Goal: Transaction & Acquisition: Book appointment/travel/reservation

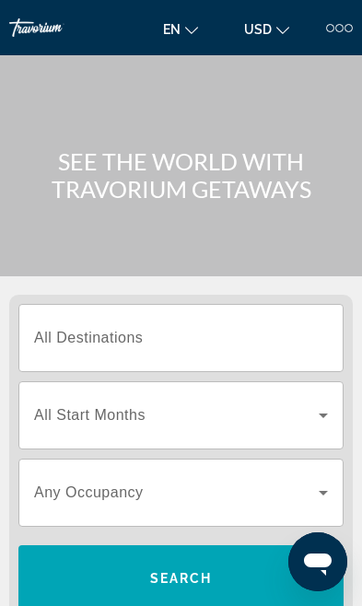
click at [150, 328] on input "Destination All Destinations" at bounding box center [181, 339] width 294 height 22
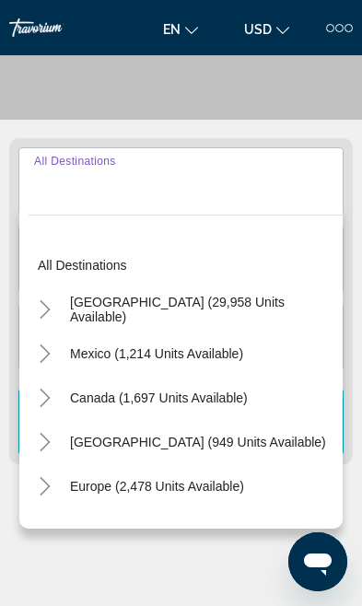
scroll to position [229, 0]
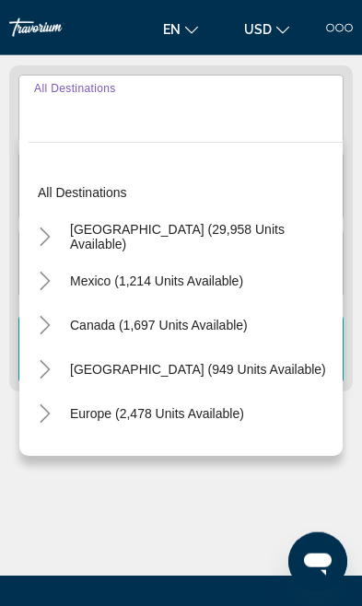
click at [52, 237] on icon "Toggle United States (29,958 units available)" at bounding box center [45, 236] width 18 height 18
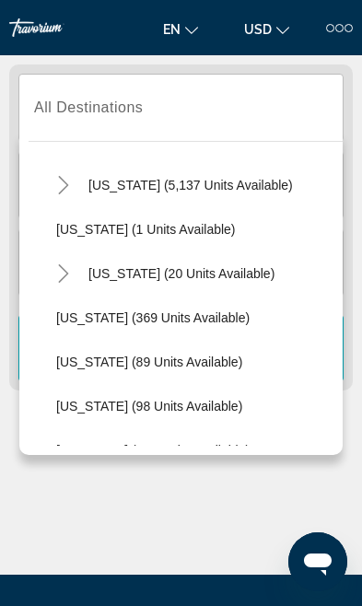
scroll to position [314, 0]
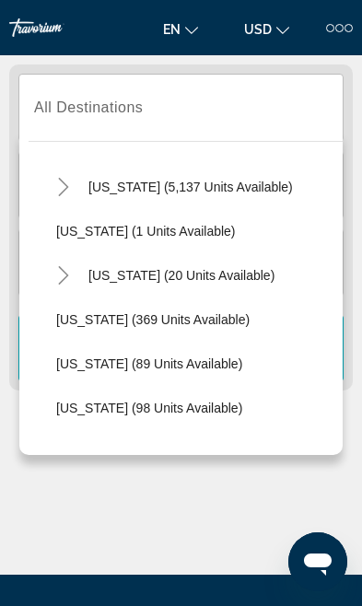
click at [74, 191] on mat-icon "Toggle Florida (5,137 units available)" at bounding box center [63, 187] width 32 height 32
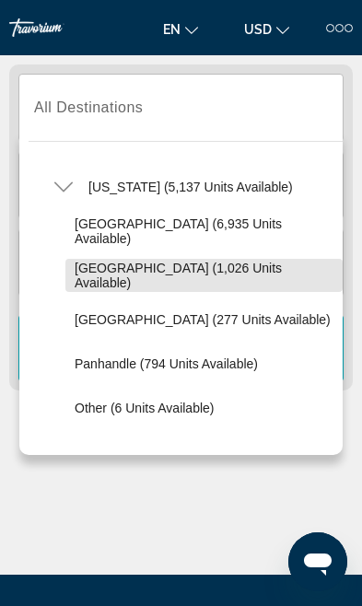
click at [215, 281] on span "[GEOGRAPHIC_DATA] (1,026 units available)" at bounding box center [204, 275] width 259 height 29
type input "**********"
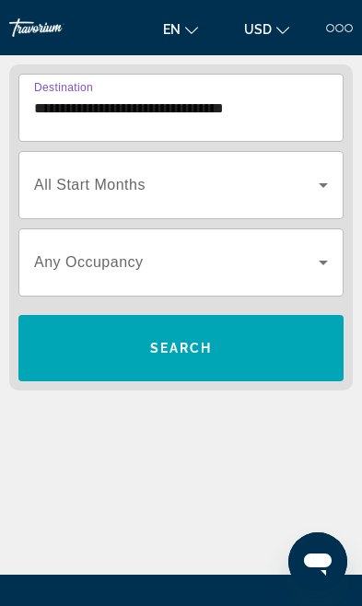
click at [322, 184] on icon "Search widget" at bounding box center [323, 185] width 9 height 5
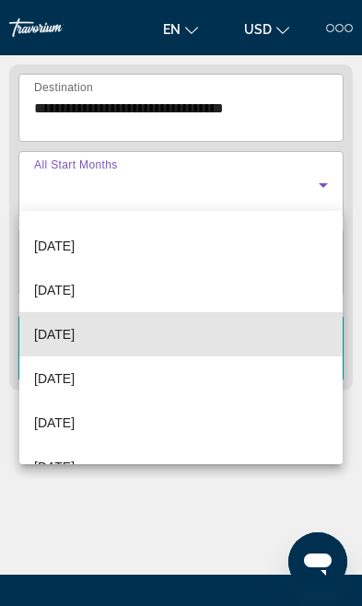
scroll to position [103, 0]
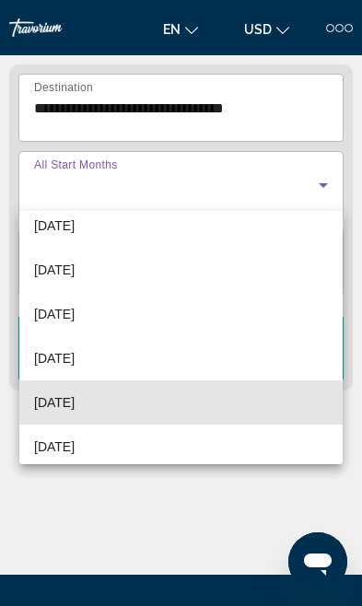
click at [75, 406] on span "[DATE]" at bounding box center [54, 402] width 41 height 22
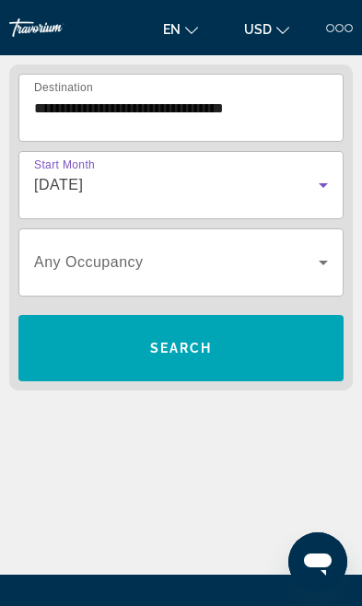
click at [231, 350] on span "Search widget" at bounding box center [180, 348] width 325 height 44
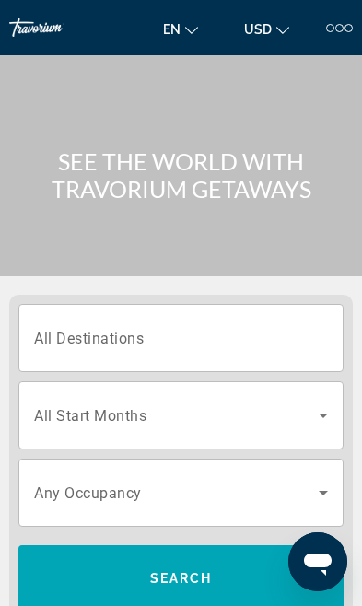
click at [159, 335] on input "Destination All Destinations" at bounding box center [181, 339] width 294 height 22
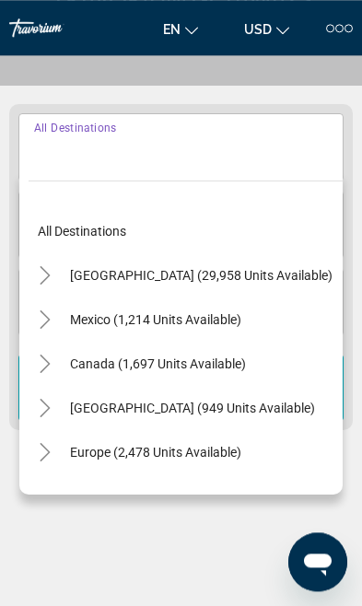
scroll to position [229, 0]
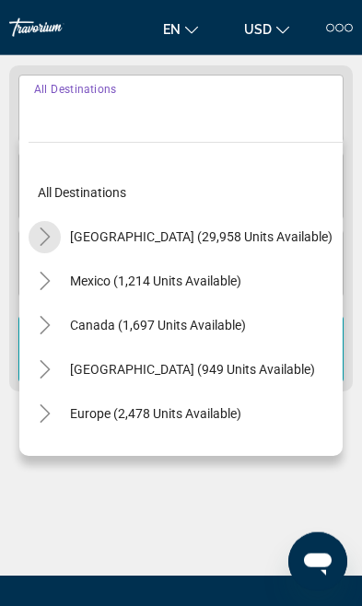
click at [57, 238] on mat-icon "Toggle United States (29,958 units available)" at bounding box center [45, 237] width 32 height 32
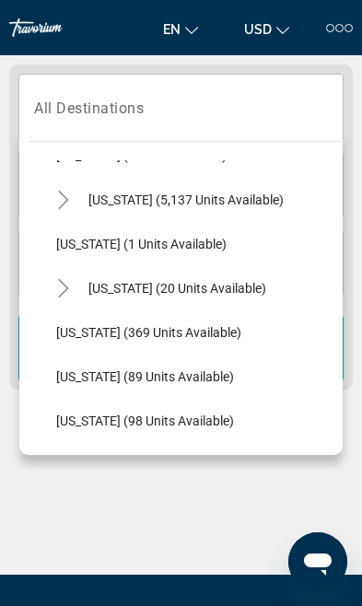
scroll to position [302, 0]
click at [65, 200] on icon "Toggle Florida (5,137 units available)" at bounding box center [63, 199] width 18 height 18
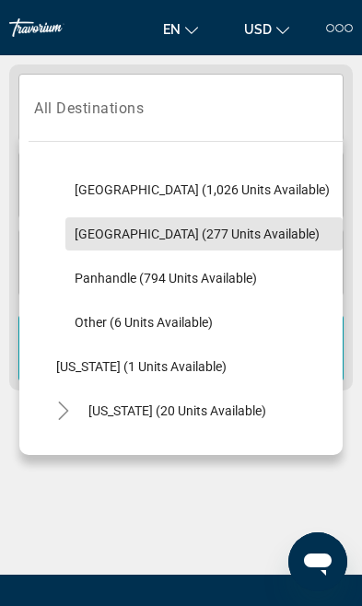
scroll to position [403, 0]
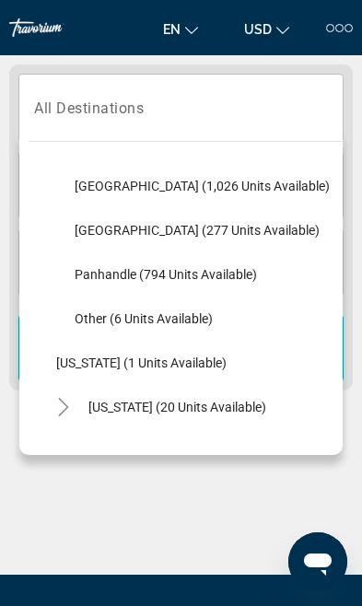
click at [109, 321] on span "Other (6 units available)" at bounding box center [144, 318] width 138 height 15
type input "**********"
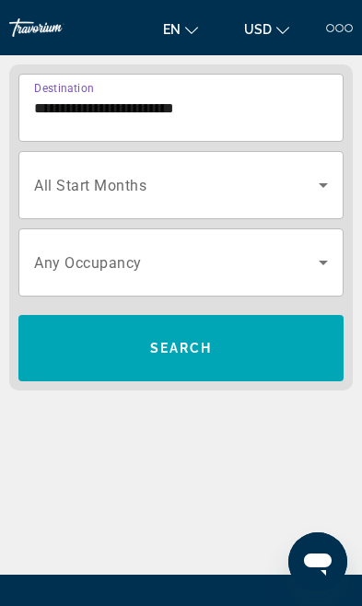
click at [60, 108] on input "**********" at bounding box center [181, 109] width 294 height 22
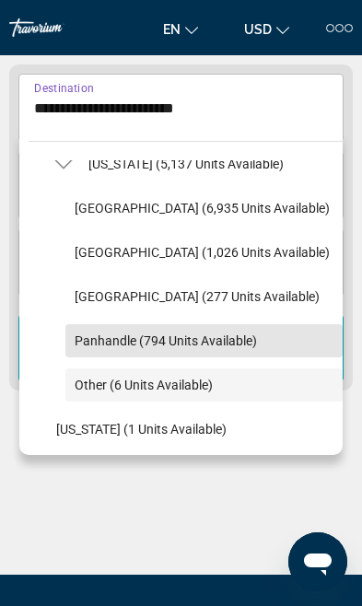
scroll to position [364, 0]
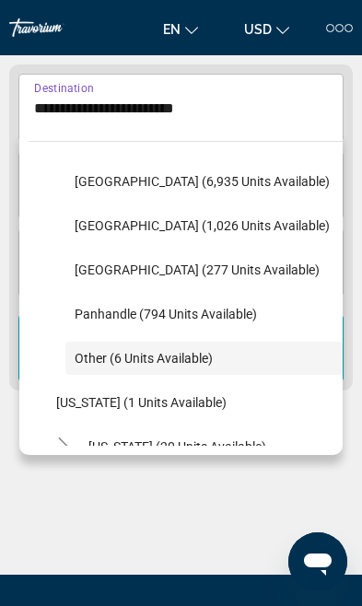
click at [110, 515] on div "Main content" at bounding box center [180, 505] width 343 height 138
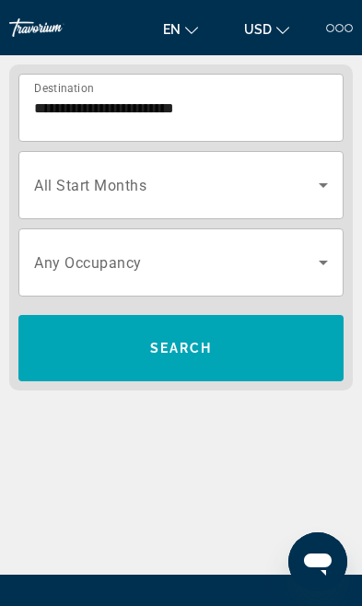
click at [312, 189] on icon "Search widget" at bounding box center [323, 185] width 22 height 22
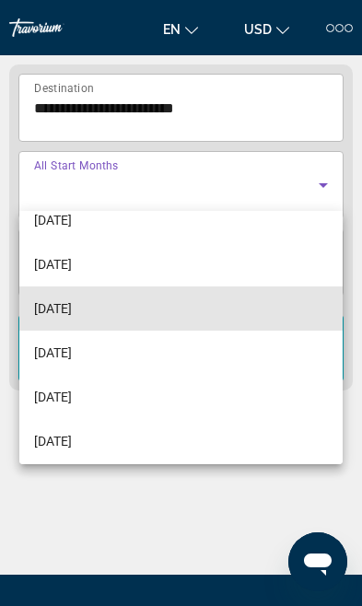
scroll to position [110, 0]
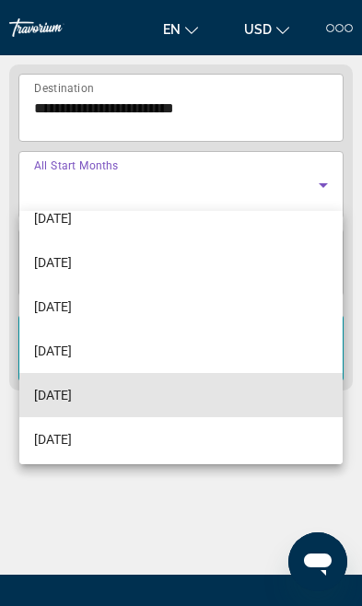
click at [72, 402] on span "[DATE]" at bounding box center [53, 395] width 38 height 22
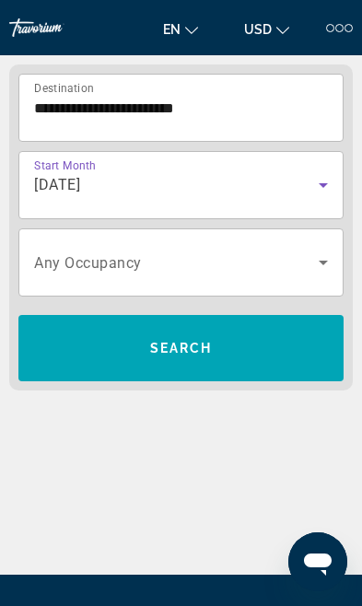
click at [163, 361] on span "Search widget" at bounding box center [180, 348] width 325 height 44
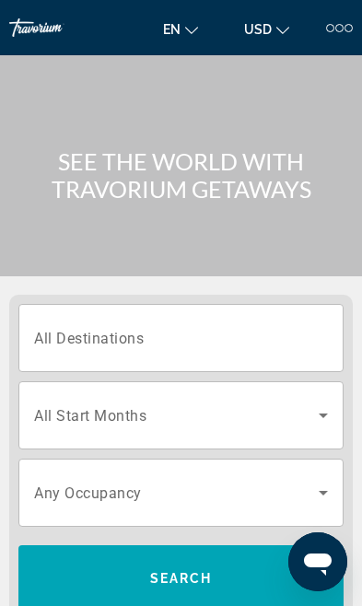
click at [331, 30] on div at bounding box center [330, 28] width 8 height 8
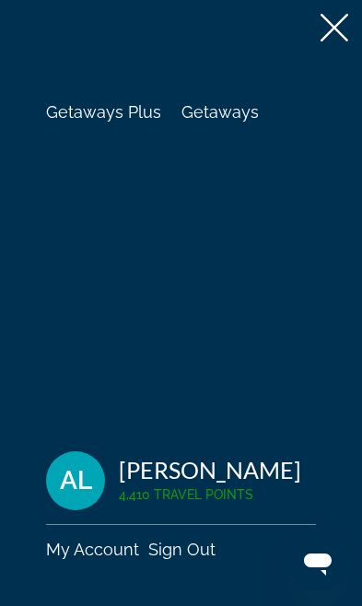
click at [212, 114] on span "Getaways" at bounding box center [219, 111] width 77 height 19
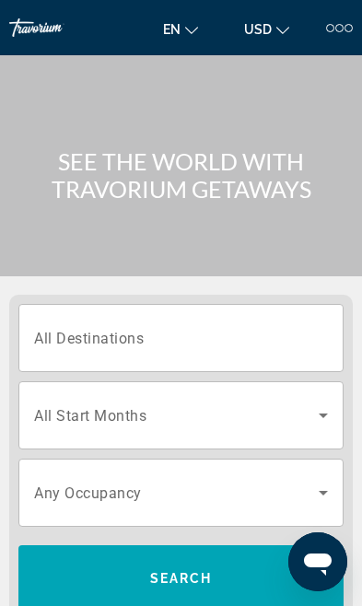
click at [144, 341] on span "All Destinations" at bounding box center [89, 337] width 110 height 17
click at [144, 341] on input "Destination All Destinations" at bounding box center [181, 339] width 294 height 22
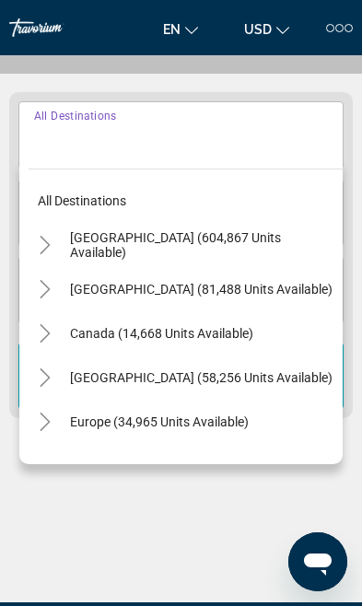
scroll to position [230, 0]
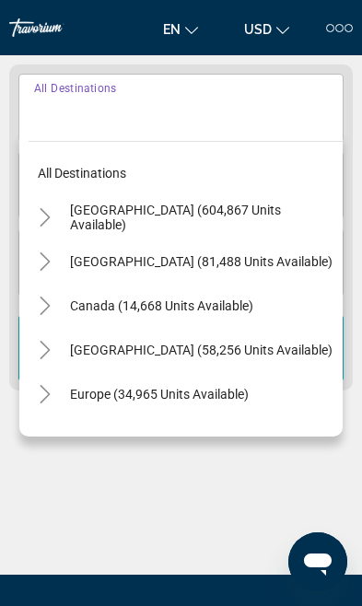
click at [48, 215] on icon "Toggle United States (604,867 units available)" at bounding box center [45, 217] width 10 height 18
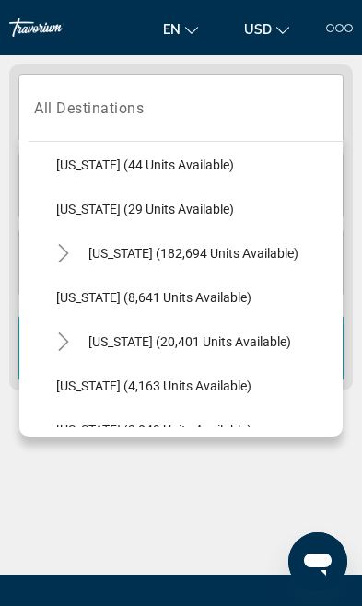
scroll to position [277, 0]
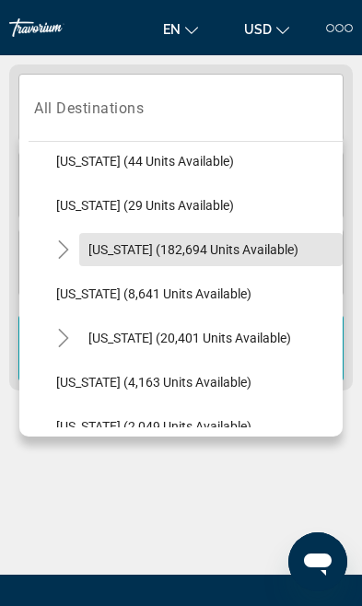
click at [81, 252] on span "Search widget" at bounding box center [210, 249] width 263 height 44
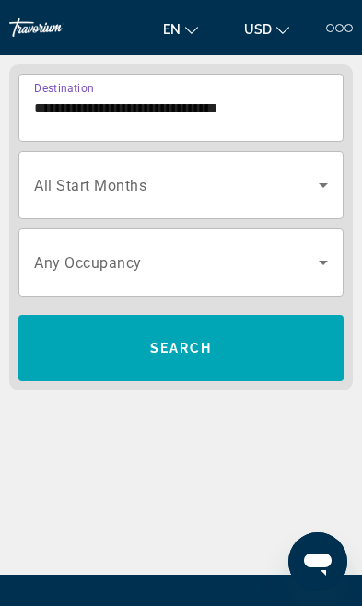
click at [89, 102] on input "**********" at bounding box center [181, 109] width 294 height 22
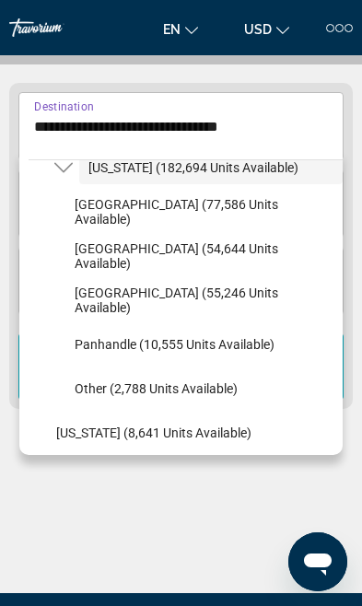
scroll to position [377, 0]
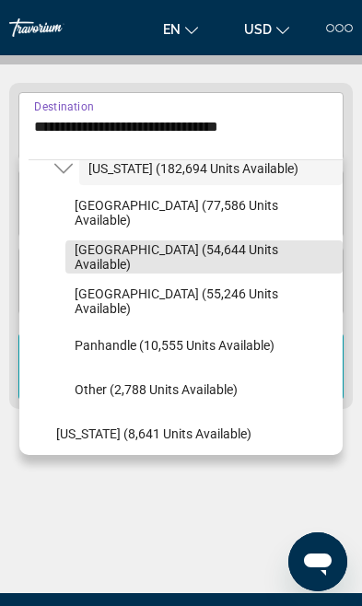
click at [217, 261] on span "[GEOGRAPHIC_DATA] (54,644 units available)" at bounding box center [204, 256] width 259 height 29
type input "**********"
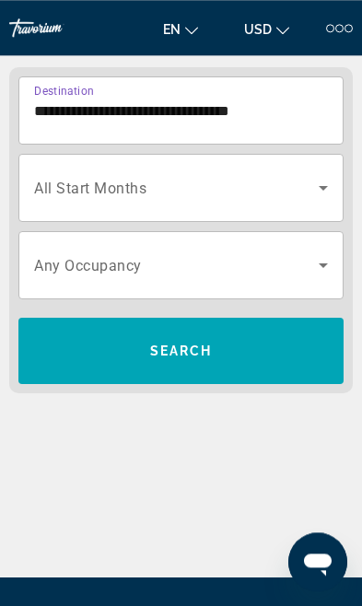
scroll to position [229, 0]
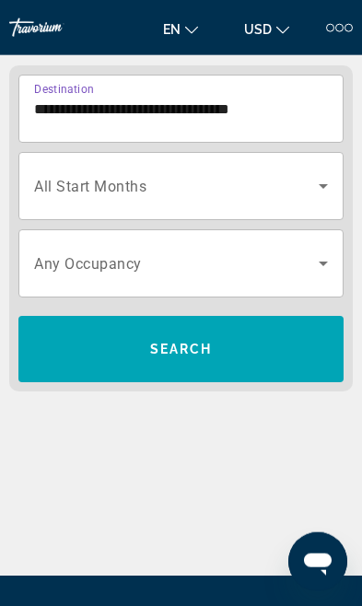
click at [325, 179] on icon "Search widget" at bounding box center [323, 186] width 22 height 22
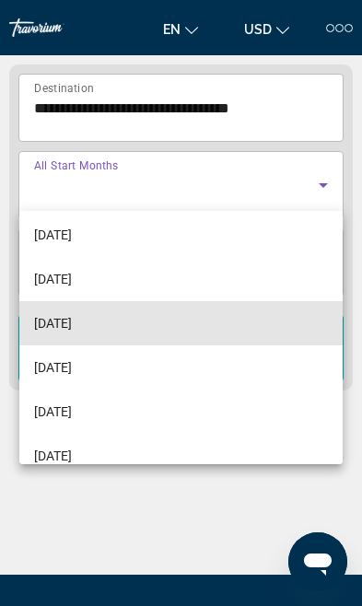
scroll to position [95, 0]
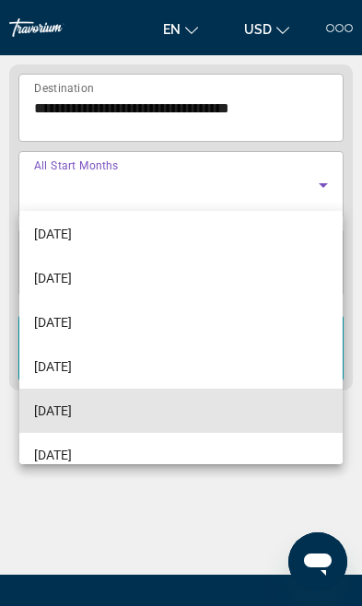
click at [72, 404] on span "[DATE]" at bounding box center [53, 411] width 38 height 22
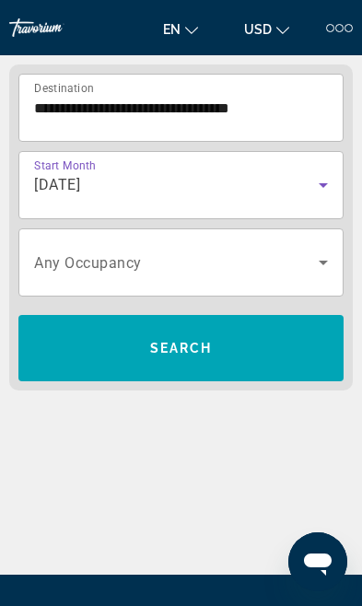
click at [203, 351] on span "Search" at bounding box center [181, 348] width 63 height 15
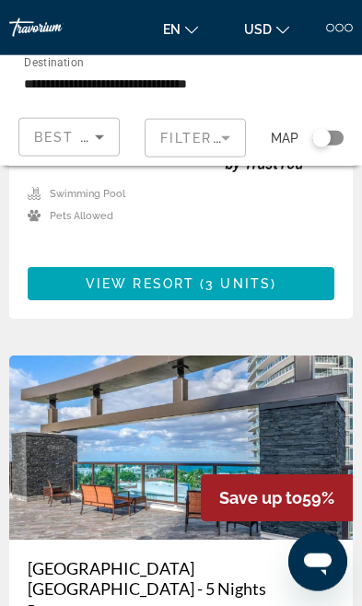
scroll to position [4321, 0]
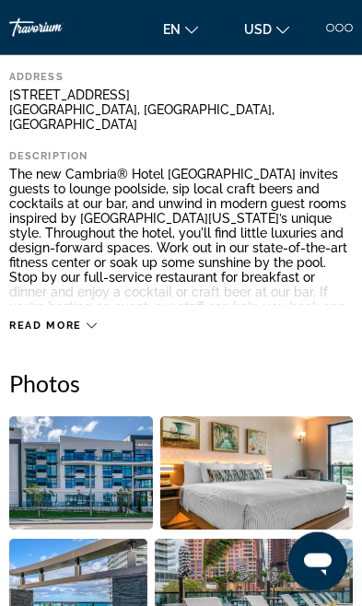
scroll to position [548, 0]
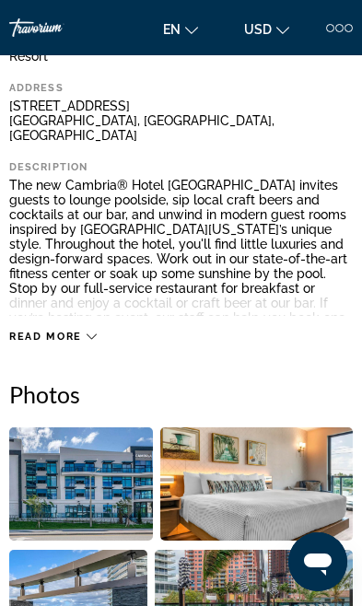
click at [95, 331] on icon "Main content" at bounding box center [92, 336] width 10 height 10
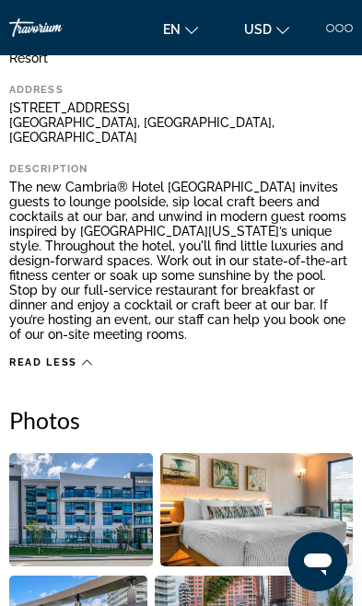
scroll to position [542, 0]
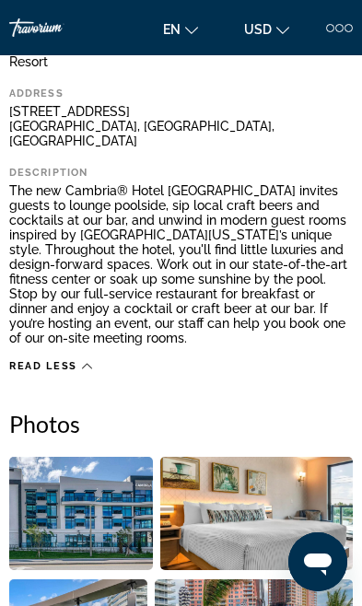
click at [106, 509] on img "Open full-screen image slider" at bounding box center [81, 513] width 144 height 113
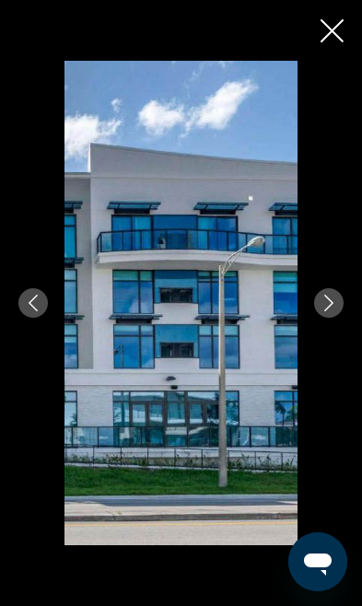
click at [327, 311] on icon "Next image" at bounding box center [328, 303] width 17 height 17
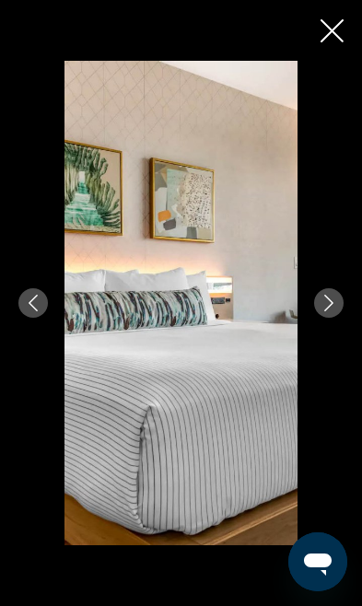
click at [330, 318] on button "Next image" at bounding box center [328, 302] width 29 height 29
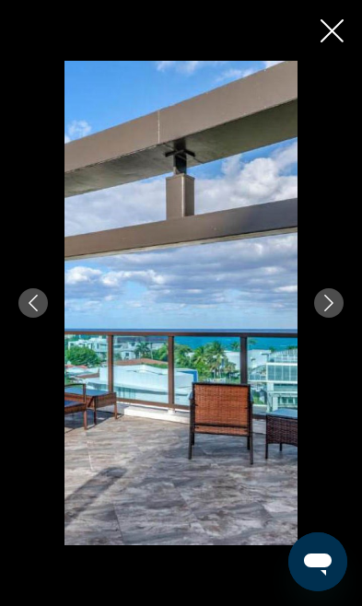
click at [330, 311] on icon "Next image" at bounding box center [328, 303] width 17 height 17
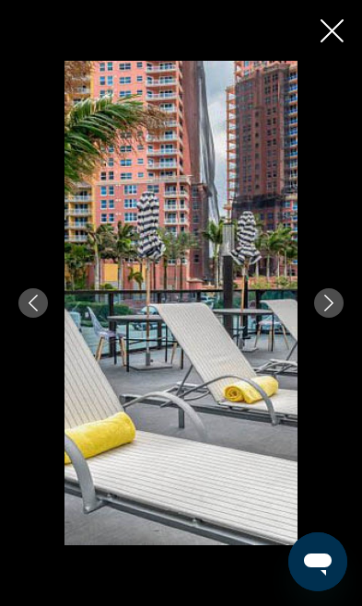
click at [334, 311] on icon "Next image" at bounding box center [328, 303] width 17 height 17
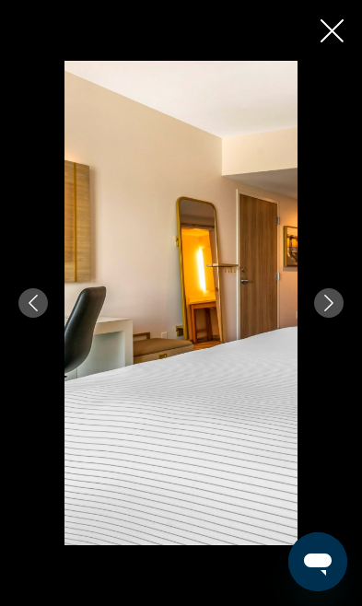
click at [328, 311] on icon "Next image" at bounding box center [328, 303] width 17 height 17
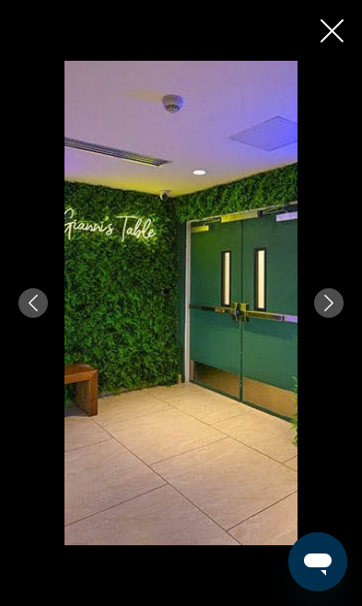
click at [330, 311] on icon "Next image" at bounding box center [328, 303] width 17 height 17
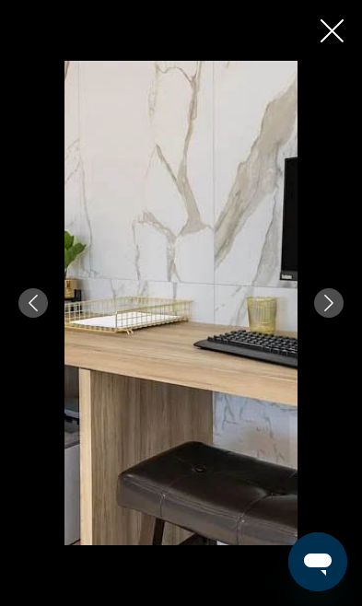
click at [325, 311] on icon "Next image" at bounding box center [328, 303] width 17 height 17
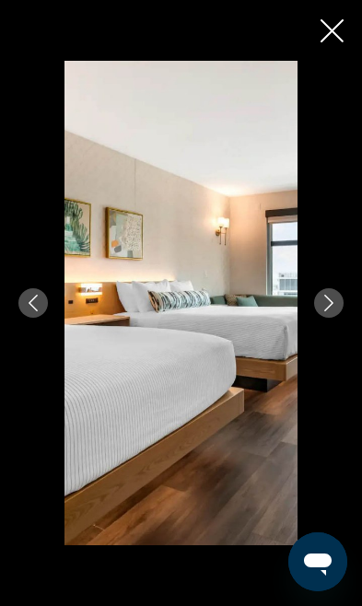
click at [327, 311] on icon "Next image" at bounding box center [328, 303] width 17 height 17
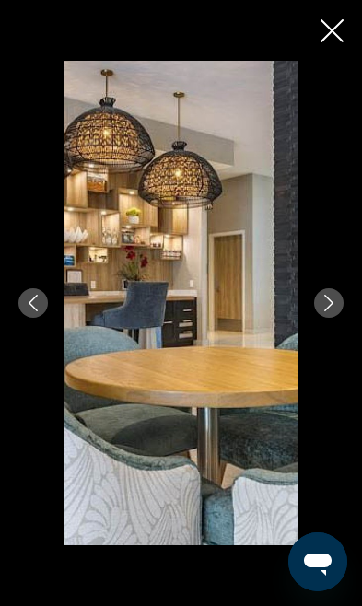
click at [325, 311] on icon "Next image" at bounding box center [328, 303] width 17 height 17
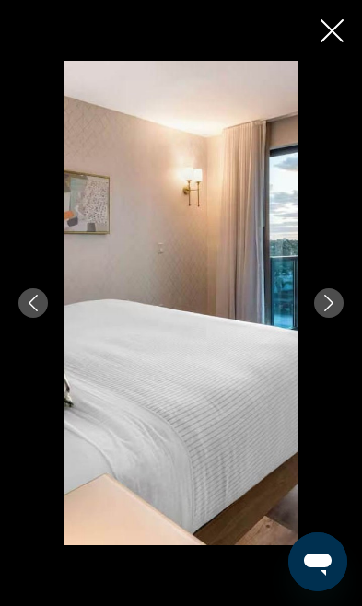
click at [329, 311] on icon "Next image" at bounding box center [328, 303] width 17 height 17
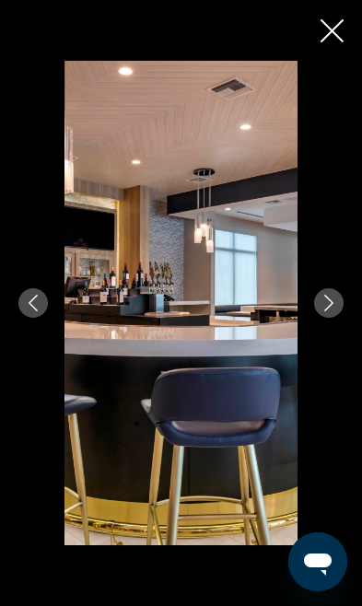
click at [331, 311] on icon "Next image" at bounding box center [328, 303] width 9 height 17
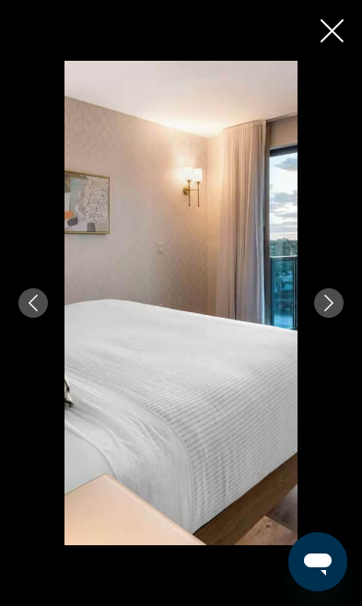
click at [330, 311] on icon "Next image" at bounding box center [328, 303] width 17 height 17
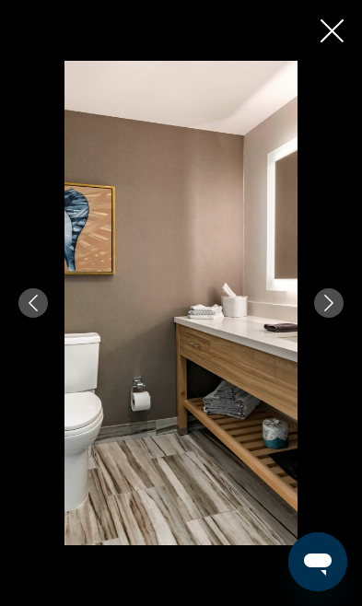
click at [330, 311] on icon "Next image" at bounding box center [328, 303] width 17 height 17
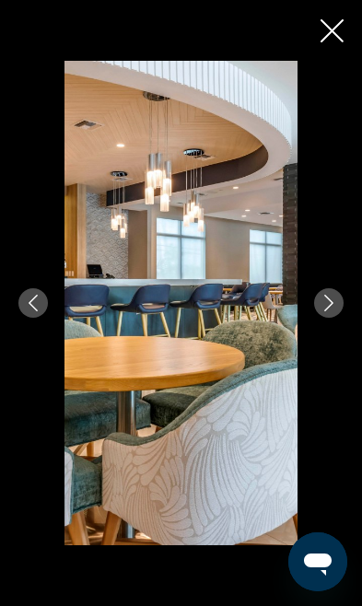
click at [332, 311] on icon "Next image" at bounding box center [328, 303] width 17 height 17
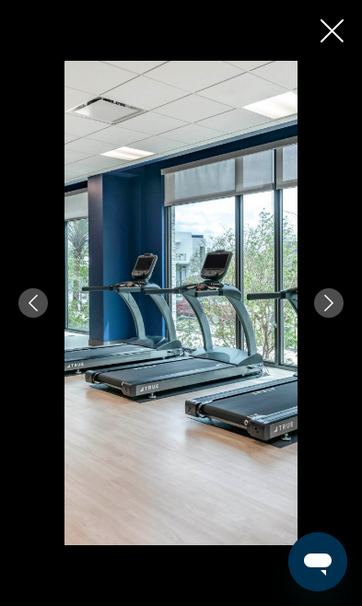
click at [327, 311] on icon "Next image" at bounding box center [328, 303] width 17 height 17
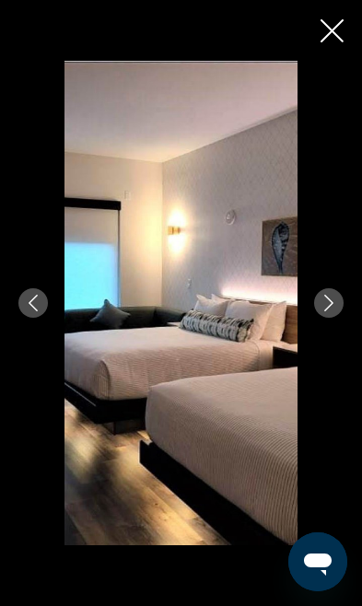
click at [323, 318] on button "Next image" at bounding box center [328, 302] width 29 height 29
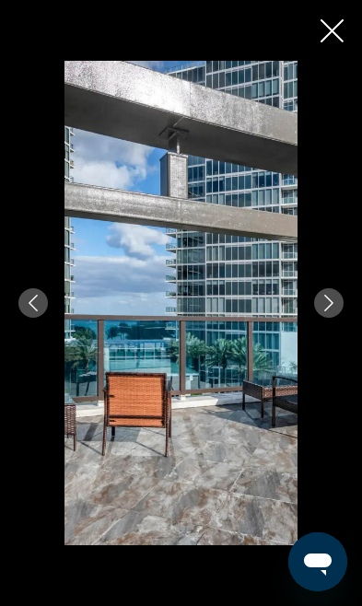
click at [330, 311] on icon "Next image" at bounding box center [328, 303] width 17 height 17
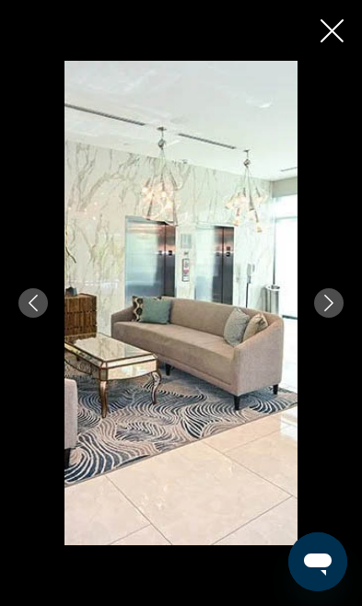
click at [329, 318] on button "Next image" at bounding box center [328, 302] width 29 height 29
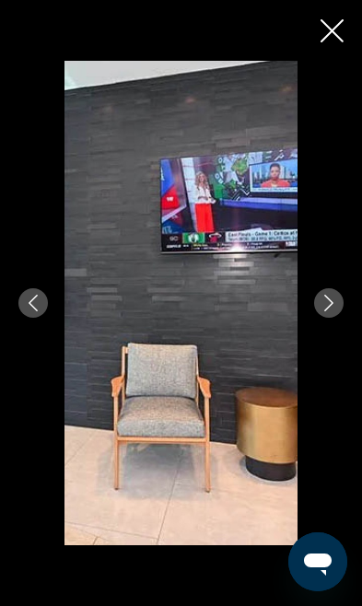
click at [328, 311] on icon "Next image" at bounding box center [328, 303] width 17 height 17
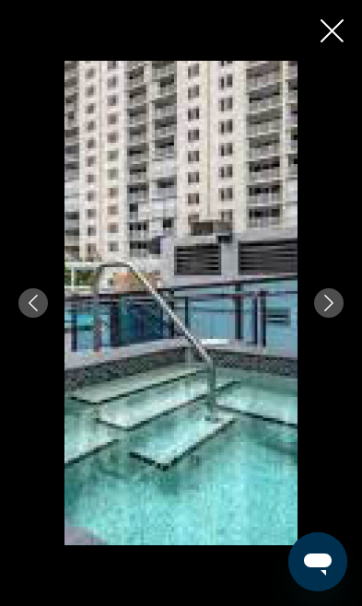
click at [332, 311] on icon "Next image" at bounding box center [328, 303] width 17 height 17
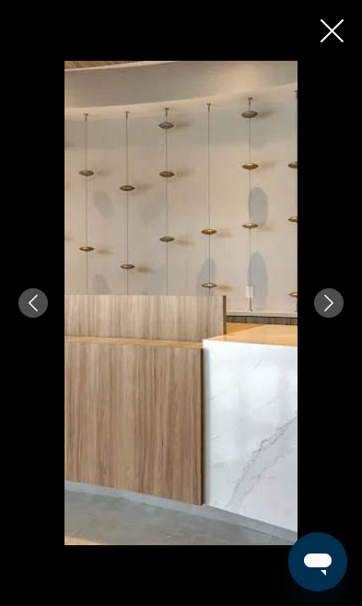
click at [329, 318] on button "Next image" at bounding box center [328, 302] width 29 height 29
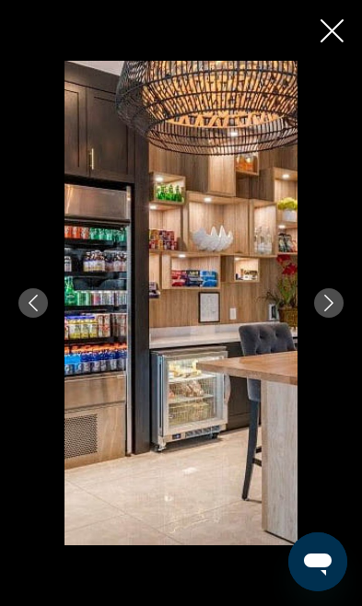
click at [332, 311] on icon "Next image" at bounding box center [328, 303] width 17 height 17
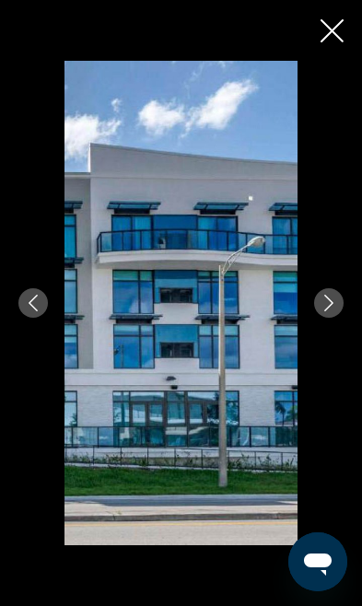
click at [336, 318] on button "Next image" at bounding box center [328, 302] width 29 height 29
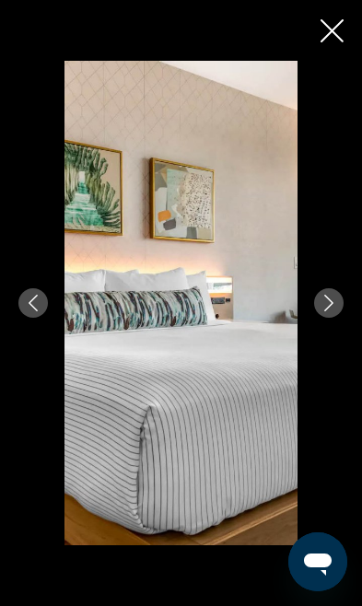
click at [334, 34] on icon "Close slideshow" at bounding box center [331, 30] width 23 height 23
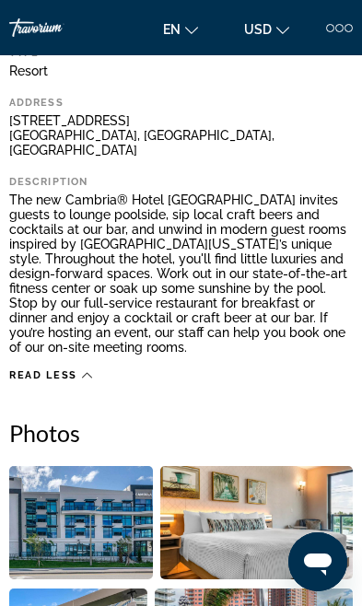
scroll to position [538, 0]
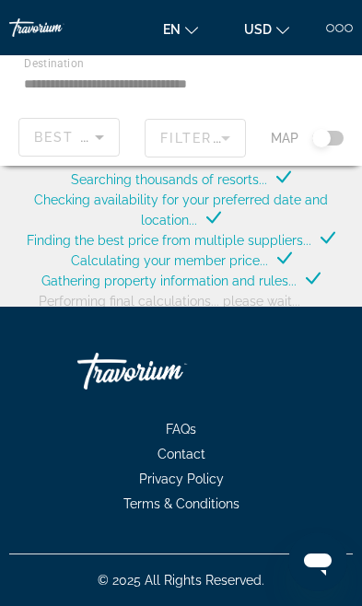
scroll to position [56, 0]
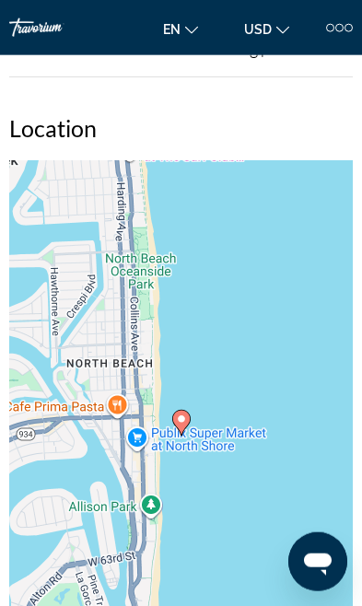
scroll to position [2126, 0]
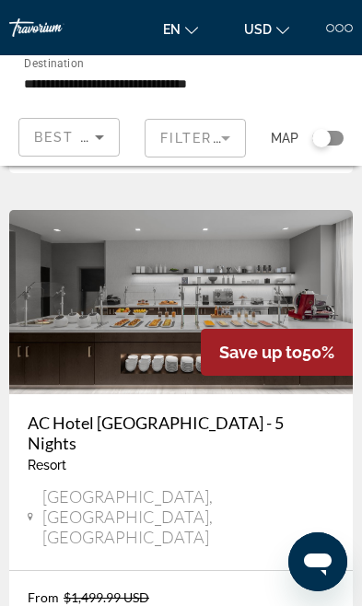
scroll to position [6928, 0]
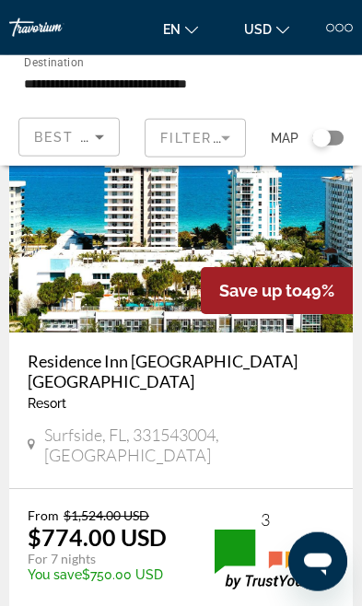
scroll to position [119, 0]
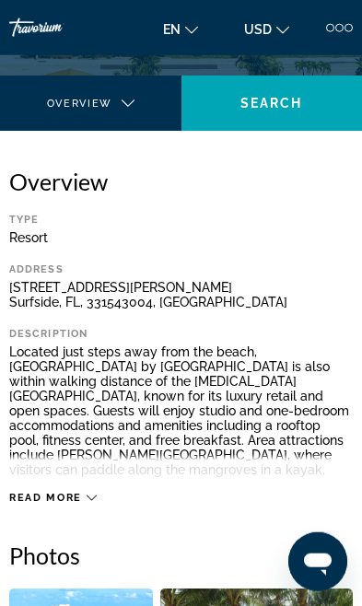
scroll to position [368, 0]
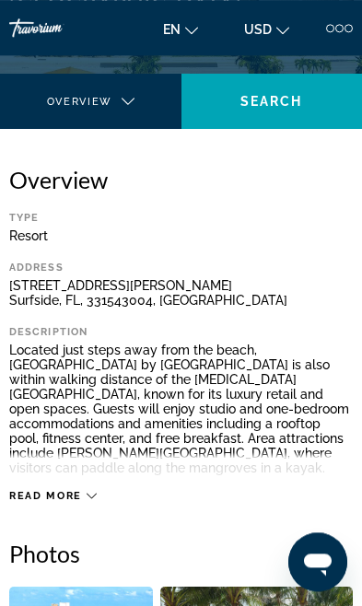
click at [82, 490] on div "Read more" at bounding box center [52, 496] width 87 height 12
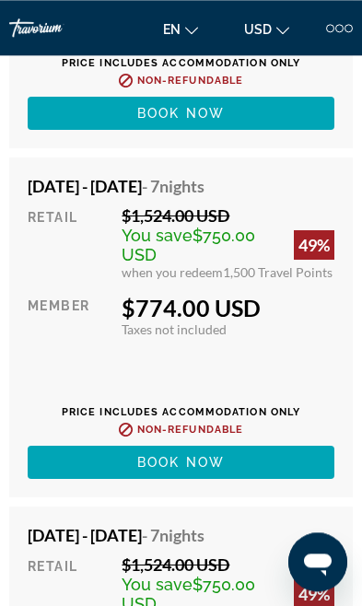
scroll to position [4959, 0]
click at [224, 455] on span "Book now" at bounding box center [180, 462] width 87 height 15
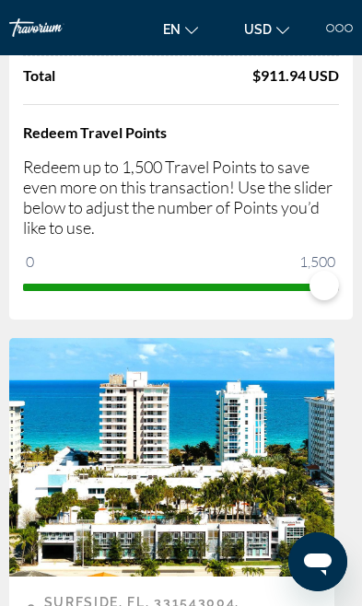
scroll to position [198, 0]
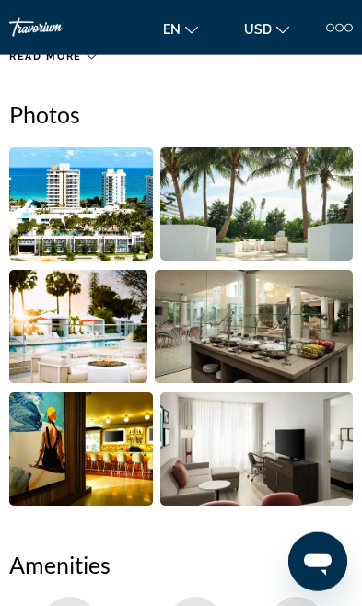
click at [105, 225] on img "Open full-screen image slider" at bounding box center [81, 203] width 144 height 113
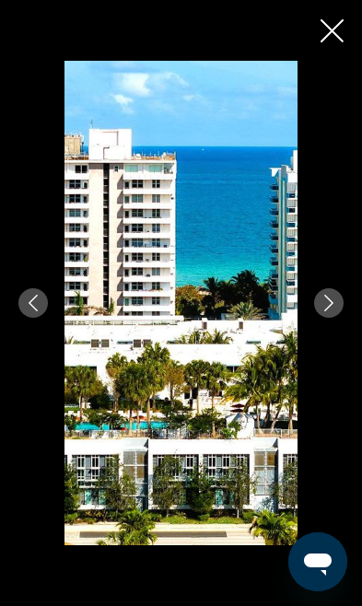
click at [337, 341] on div "prev next" at bounding box center [181, 303] width 362 height 484
click at [323, 311] on icon "Next image" at bounding box center [328, 303] width 17 height 17
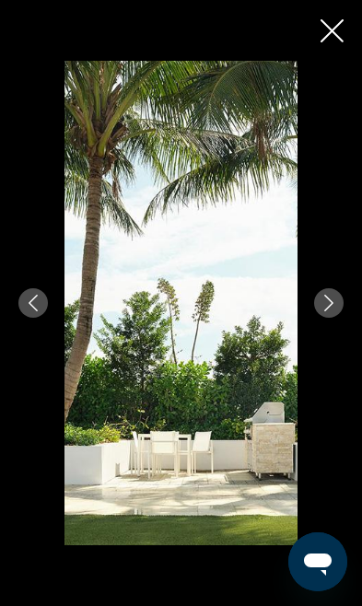
click at [327, 311] on icon "Next image" at bounding box center [328, 303] width 17 height 17
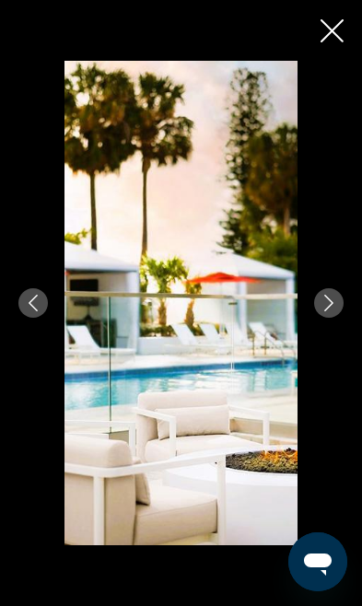
click at [330, 318] on button "Next image" at bounding box center [328, 302] width 29 height 29
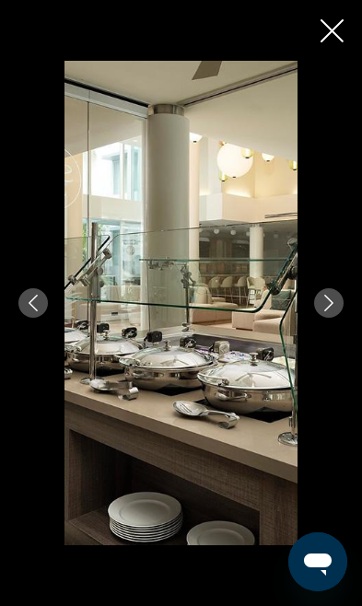
click at [330, 318] on button "Next image" at bounding box center [328, 302] width 29 height 29
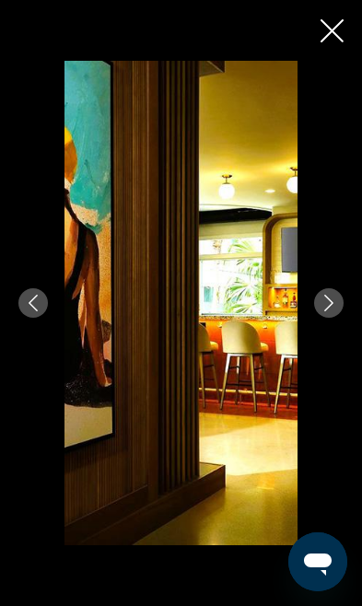
click at [332, 311] on icon "Next image" at bounding box center [328, 303] width 17 height 17
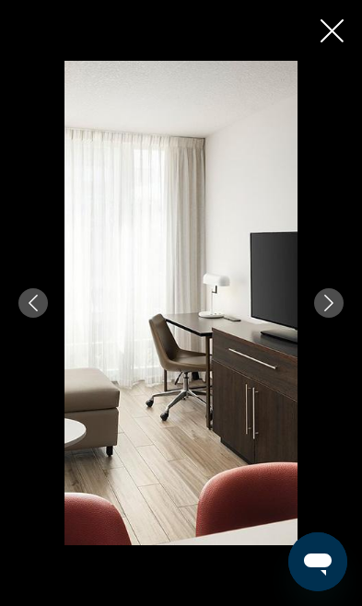
click at [331, 311] on icon "Next image" at bounding box center [328, 303] width 17 height 17
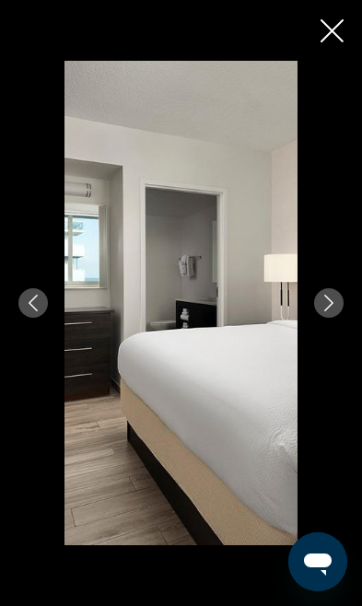
click at [330, 318] on button "Next image" at bounding box center [328, 302] width 29 height 29
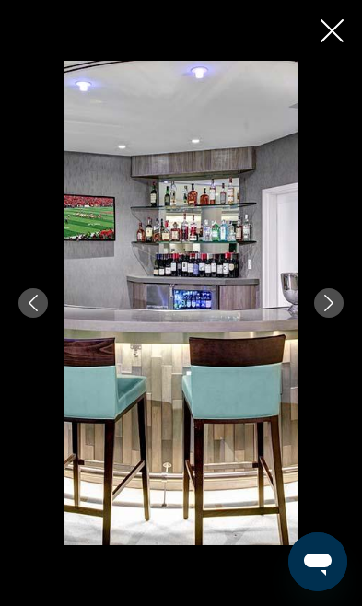
click at [330, 318] on button "Next image" at bounding box center [328, 302] width 29 height 29
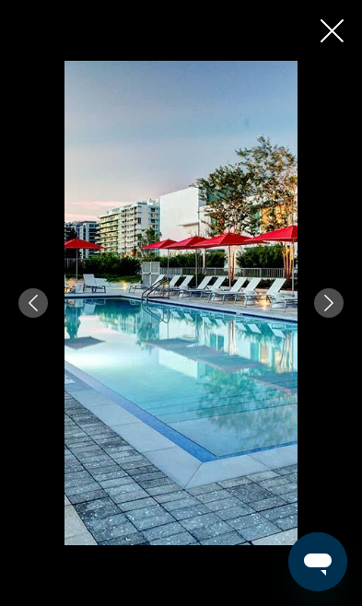
click at [330, 318] on button "Next image" at bounding box center [328, 302] width 29 height 29
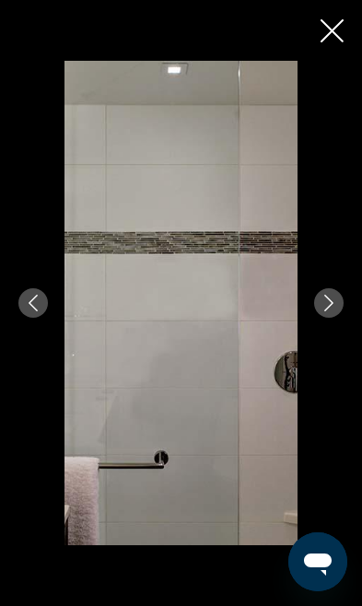
click at [329, 318] on button "Next image" at bounding box center [328, 302] width 29 height 29
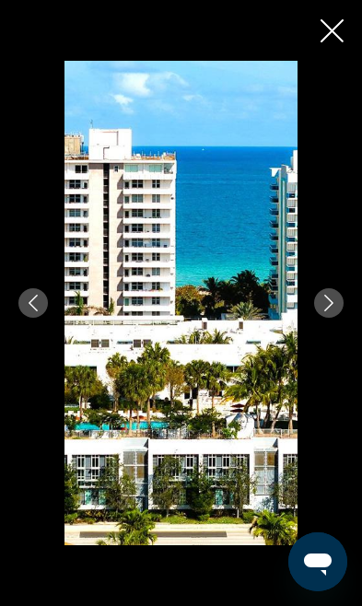
click at [329, 311] on icon "Next image" at bounding box center [328, 303] width 9 height 17
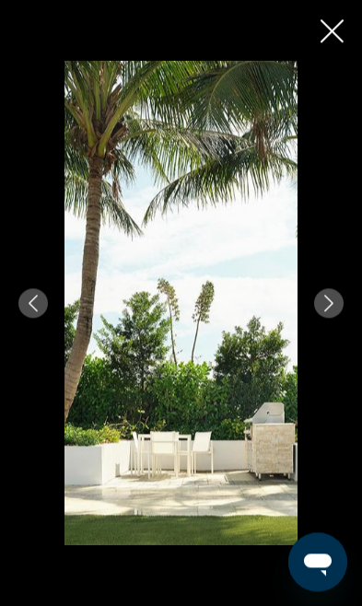
scroll to position [588, 0]
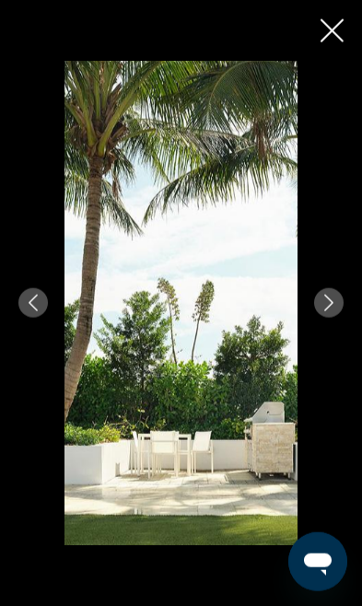
click at [342, 29] on icon "Close slideshow" at bounding box center [331, 30] width 23 height 23
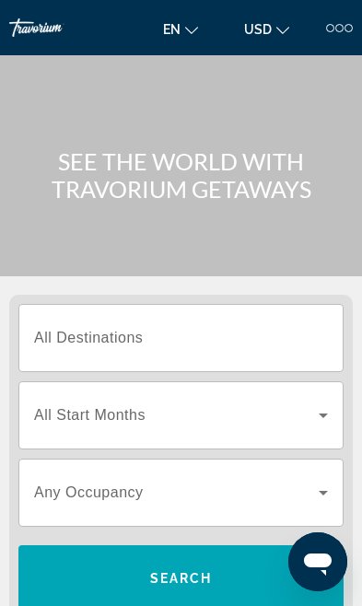
click at [119, 328] on input "Destination All Destinations" at bounding box center [181, 339] width 294 height 22
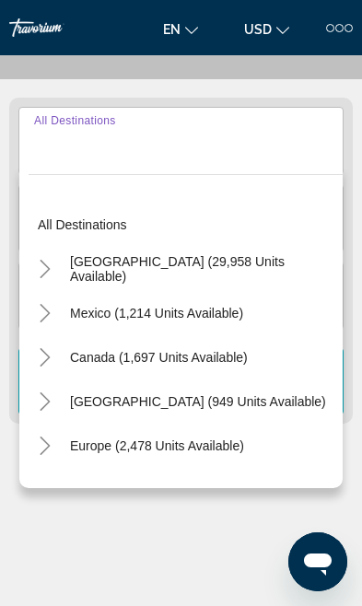
scroll to position [229, 0]
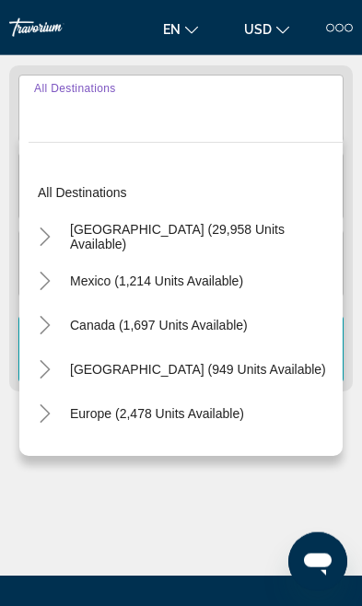
click at [53, 236] on icon "Toggle United States (29,958 units available)" at bounding box center [45, 236] width 18 height 18
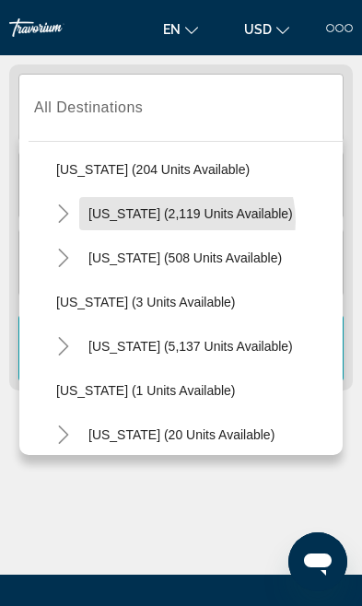
scroll to position [171, 0]
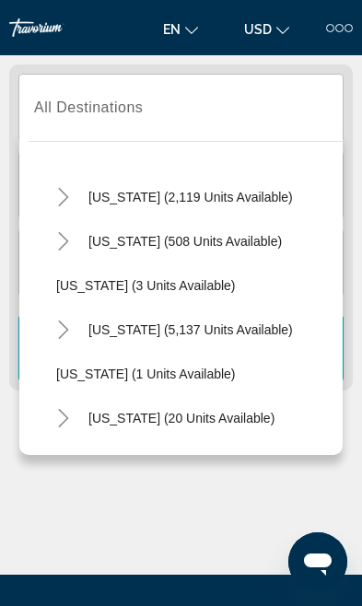
click at [75, 336] on mat-icon "Toggle Florida (5,137 units available)" at bounding box center [63, 330] width 32 height 32
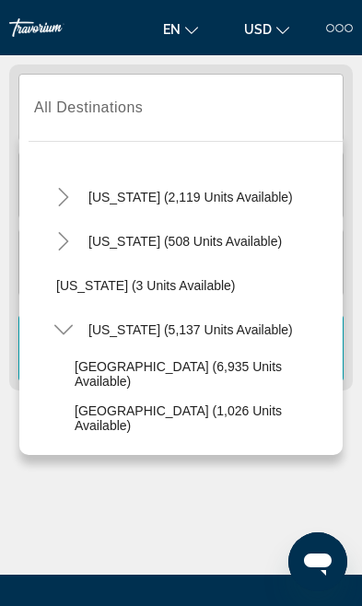
click at [196, 374] on span "[GEOGRAPHIC_DATA] (6,935 units available)" at bounding box center [204, 373] width 259 height 29
type input "**********"
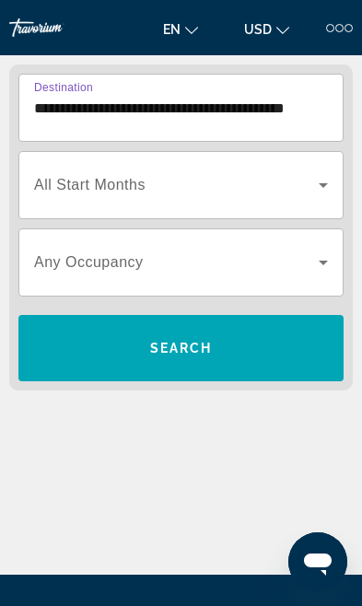
click at [315, 184] on icon "Search widget" at bounding box center [323, 185] width 22 height 22
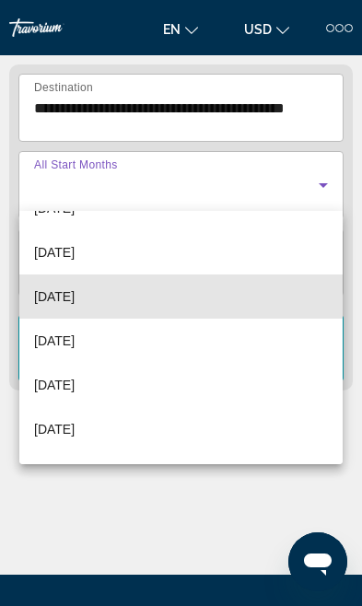
scroll to position [122, 0]
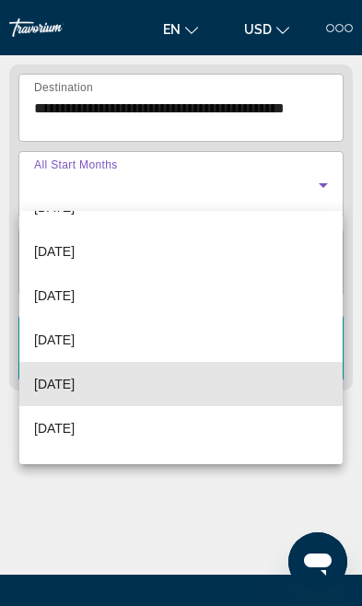
click at [119, 382] on mat-option "[DATE]" at bounding box center [180, 384] width 323 height 44
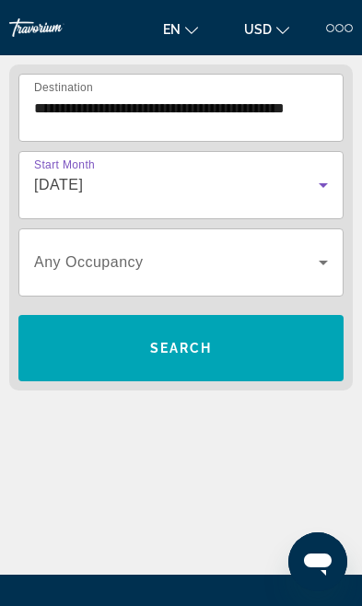
click at [223, 343] on span "Search widget" at bounding box center [180, 348] width 325 height 44
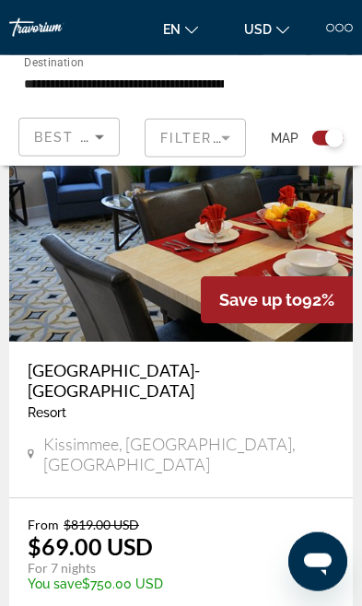
scroll to position [2788, 0]
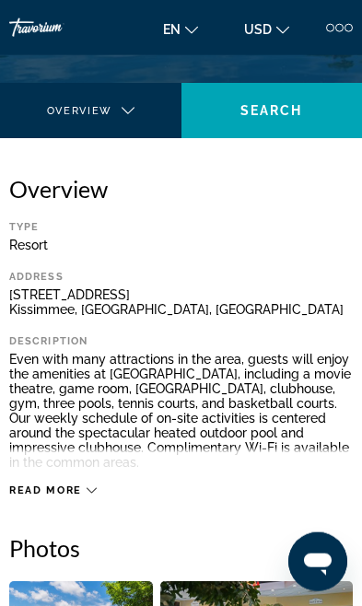
click at [77, 484] on span "Read more" at bounding box center [45, 490] width 73 height 12
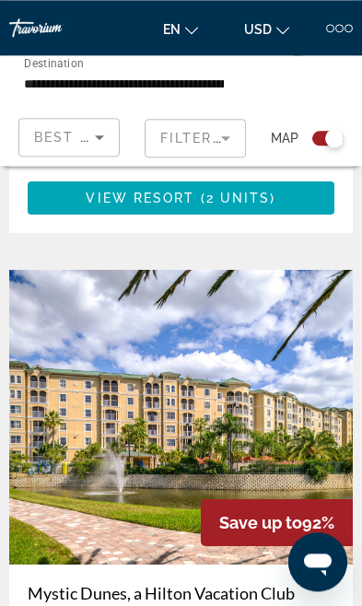
scroll to position [4747, 0]
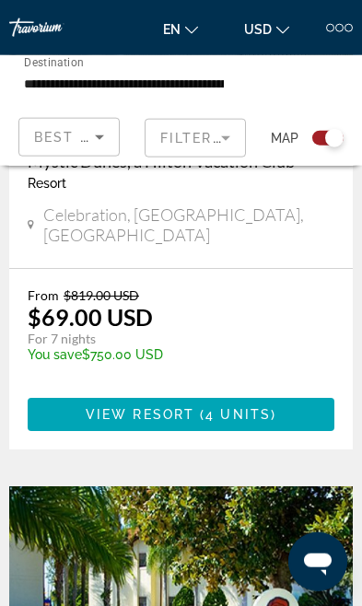
scroll to position [5183, 0]
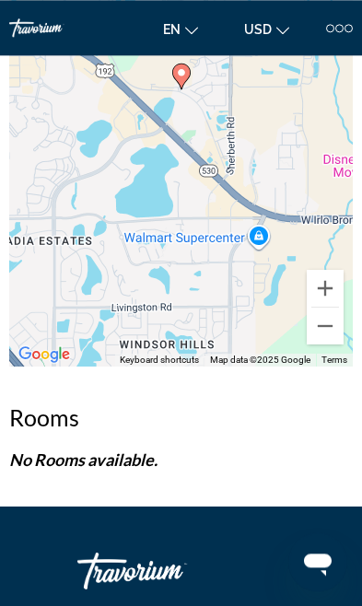
scroll to position [4226, 0]
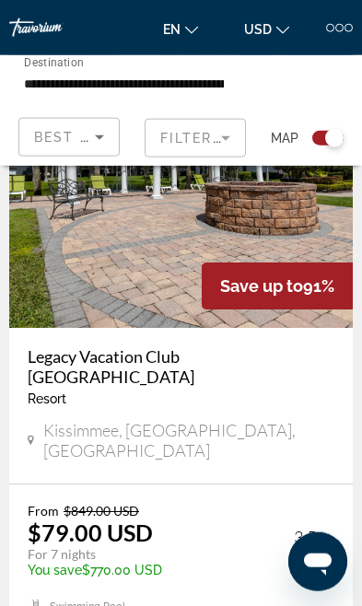
scroll to position [8578, 0]
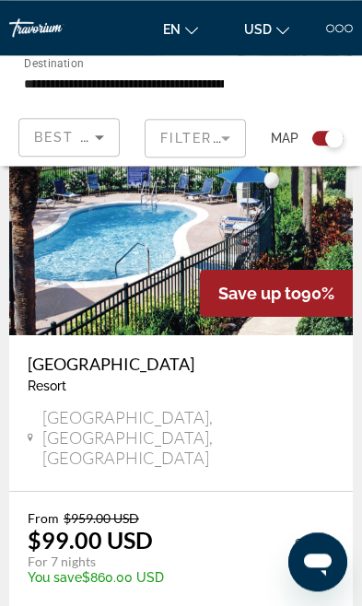
scroll to position [1326, 0]
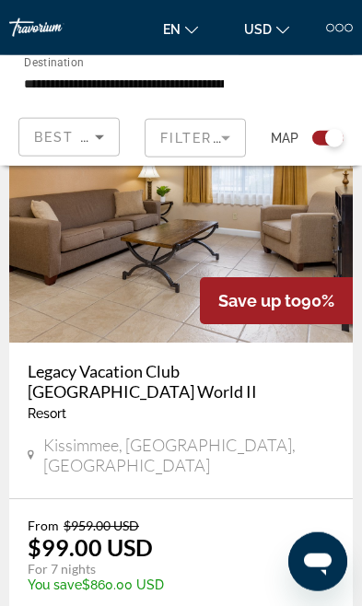
scroll to position [2767, 0]
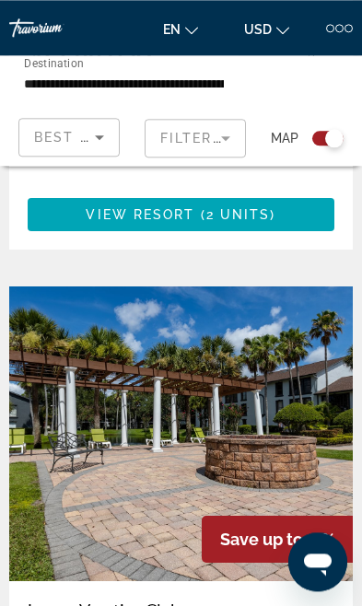
scroll to position [8236, 0]
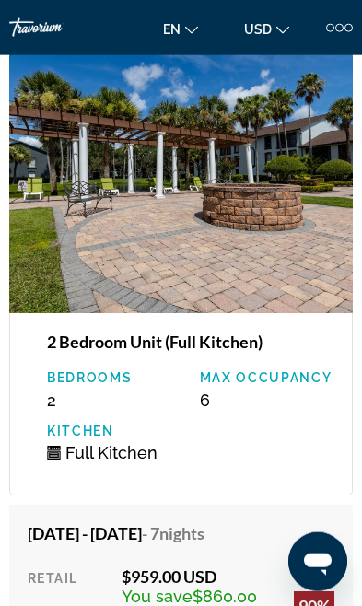
scroll to position [7583, 0]
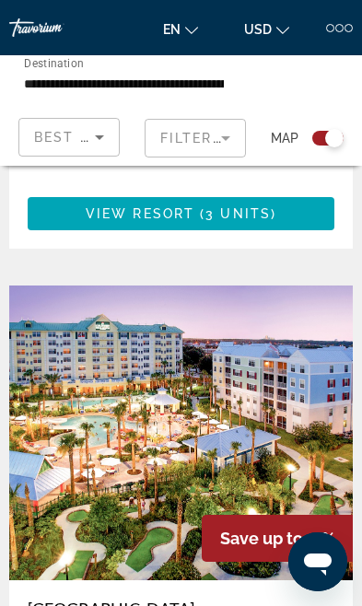
scroll to position [8578, 0]
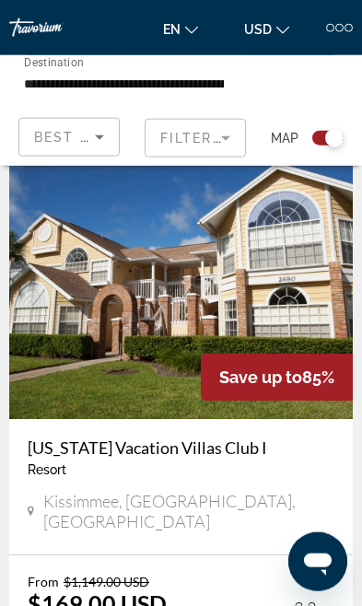
scroll to position [3451, 0]
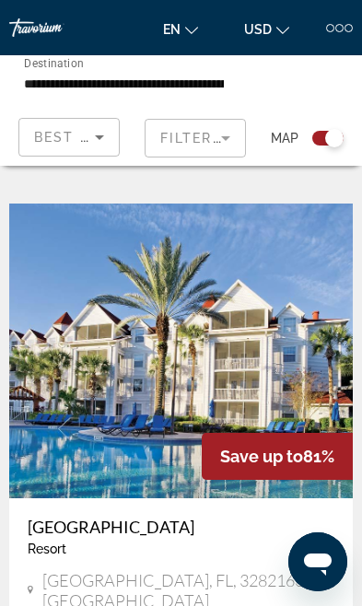
scroll to position [4066, 0]
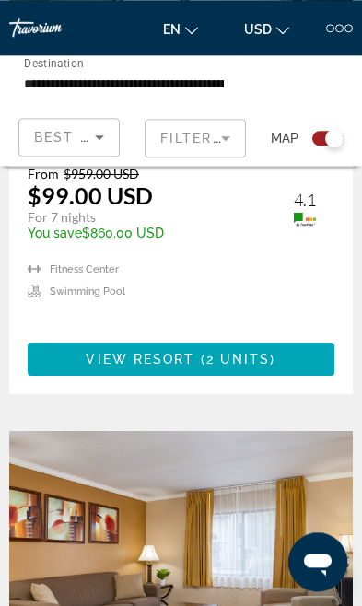
click at [330, 29] on div at bounding box center [330, 28] width 8 height 8
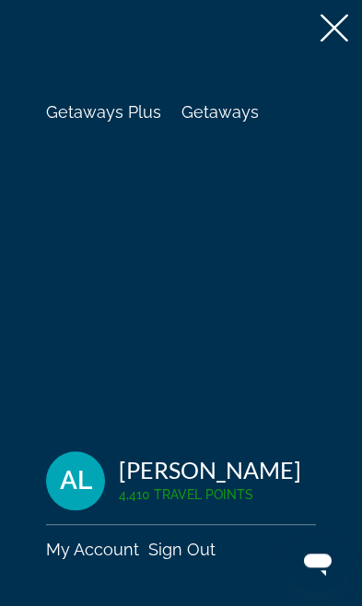
scroll to position [2382, 0]
click at [220, 115] on span "Getaways" at bounding box center [219, 111] width 77 height 19
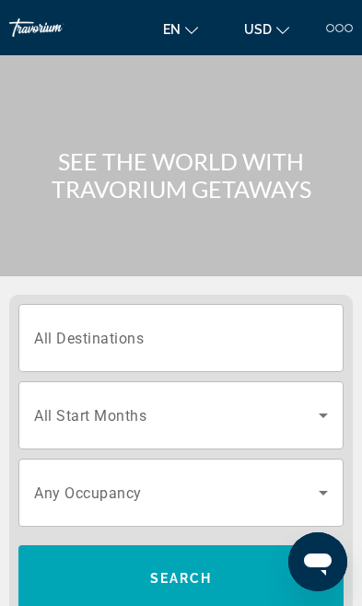
click at [134, 342] on span "All Destinations" at bounding box center [89, 337] width 110 height 17
click at [134, 342] on input "Destination All Destinations" at bounding box center [181, 339] width 294 height 22
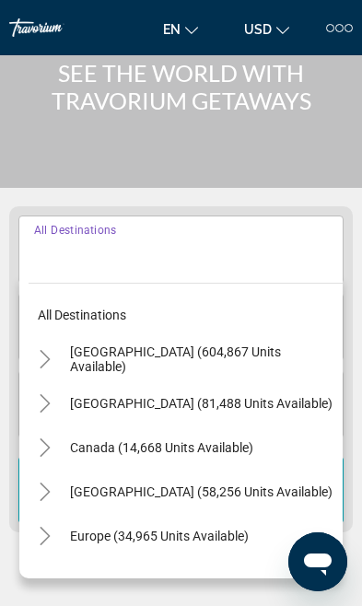
scroll to position [230, 0]
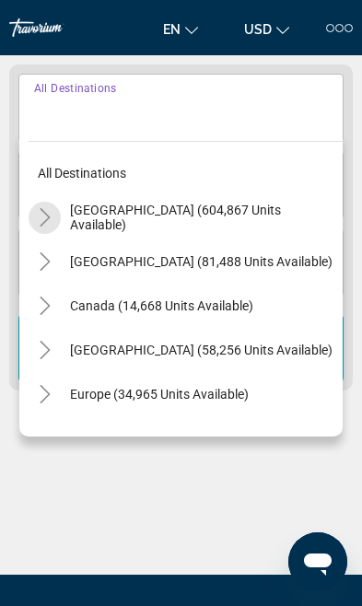
click at [55, 217] on mat-icon "Toggle United States (604,867 units available)" at bounding box center [45, 218] width 32 height 32
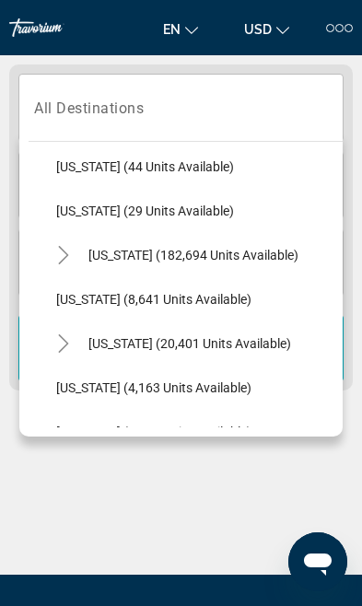
scroll to position [273, 0]
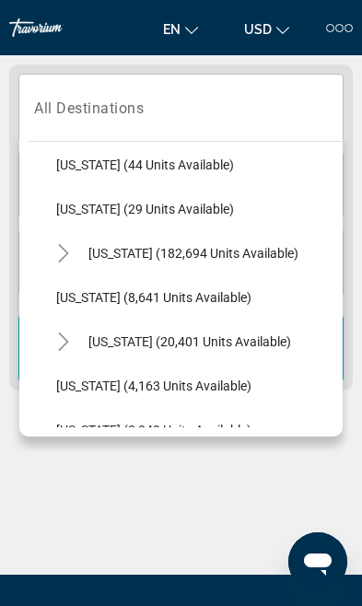
click at [79, 254] on span "Search widget" at bounding box center [210, 253] width 263 height 44
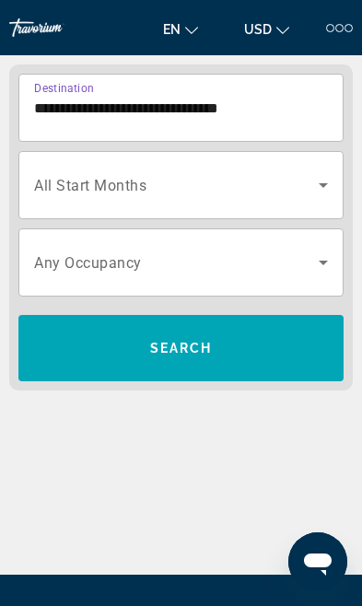
click at [69, 109] on input "**********" at bounding box center [181, 109] width 294 height 22
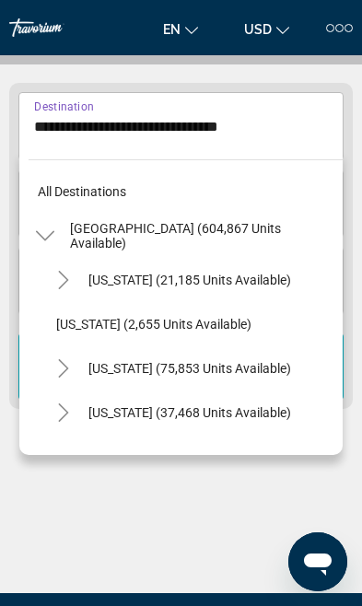
scroll to position [242, 0]
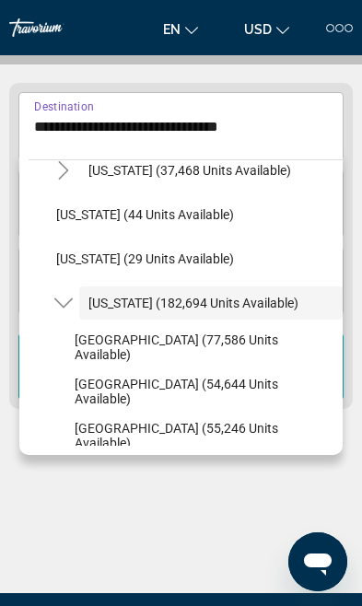
click at [155, 342] on span "[GEOGRAPHIC_DATA] (77,586 units available)" at bounding box center [204, 346] width 259 height 29
type input "**********"
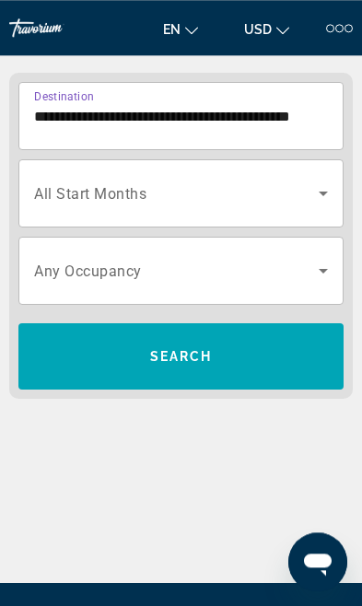
scroll to position [229, 0]
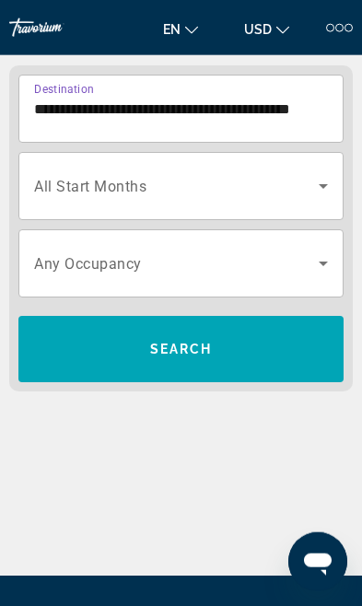
click at [319, 180] on icon "Search widget" at bounding box center [323, 186] width 22 height 22
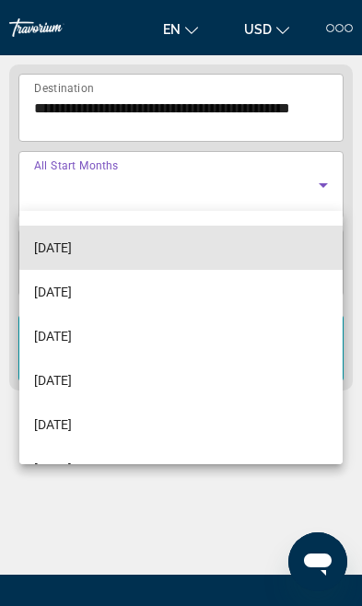
scroll to position [172, 0]
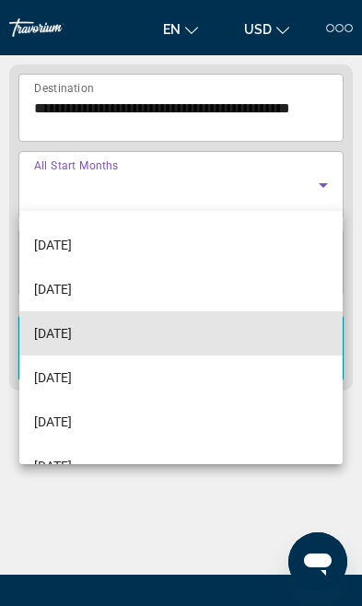
click at [149, 341] on mat-option "[DATE]" at bounding box center [180, 333] width 323 height 44
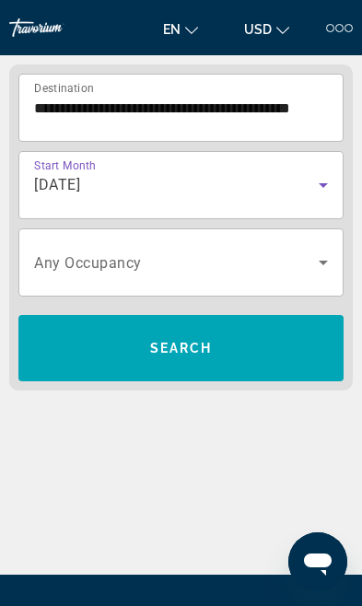
click at [240, 343] on span "Search widget" at bounding box center [180, 348] width 325 height 44
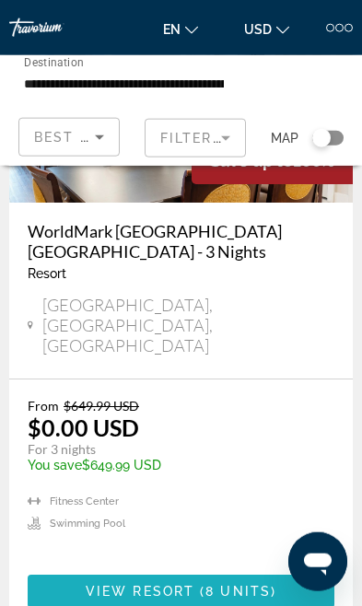
scroll to position [226, 0]
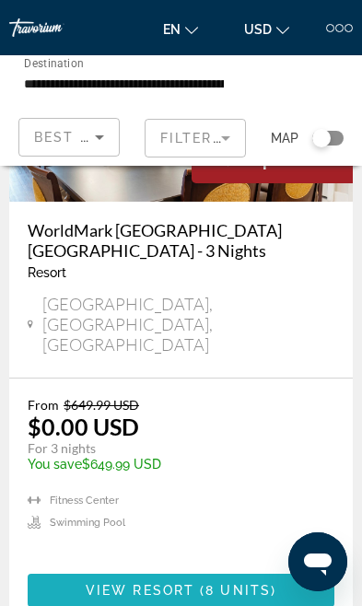
click at [218, 568] on span "Main content" at bounding box center [181, 590] width 307 height 44
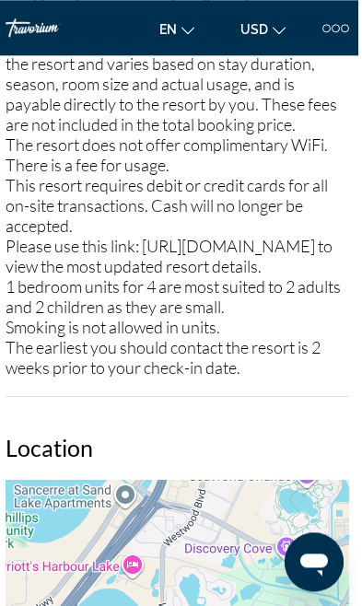
scroll to position [3102, 75]
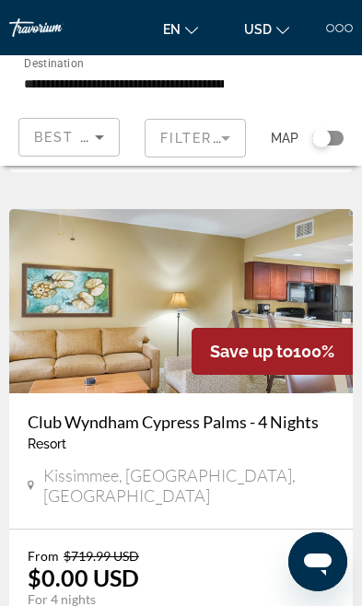
scroll to position [1304, 0]
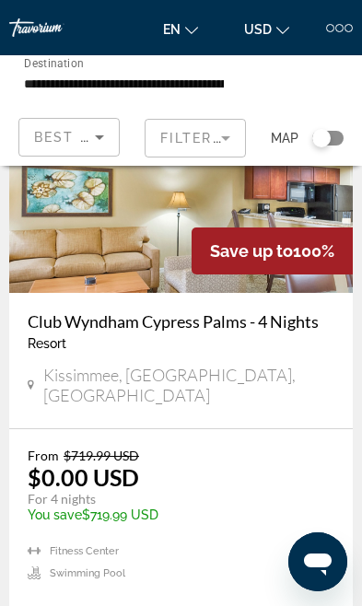
scroll to position [1430, 0]
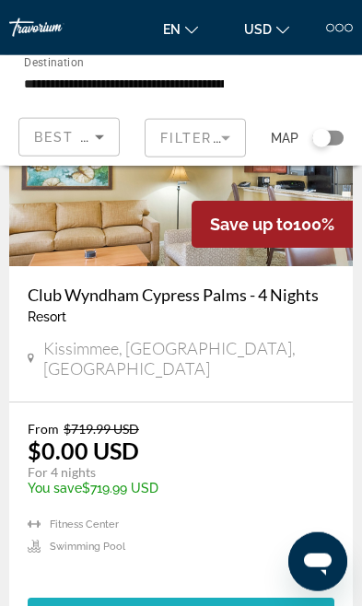
click at [223, 605] on span "8 units" at bounding box center [237, 614] width 65 height 15
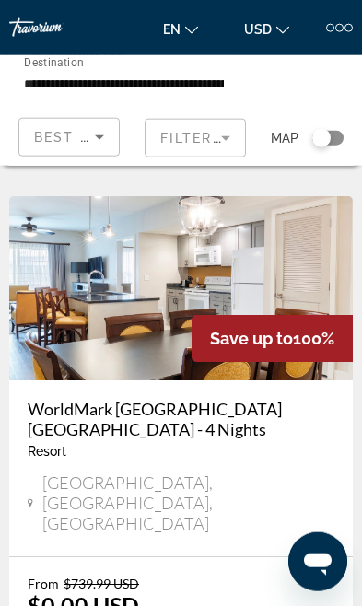
scroll to position [1924, 0]
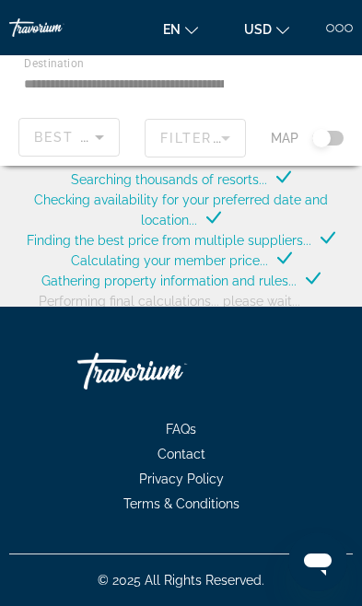
scroll to position [56, 0]
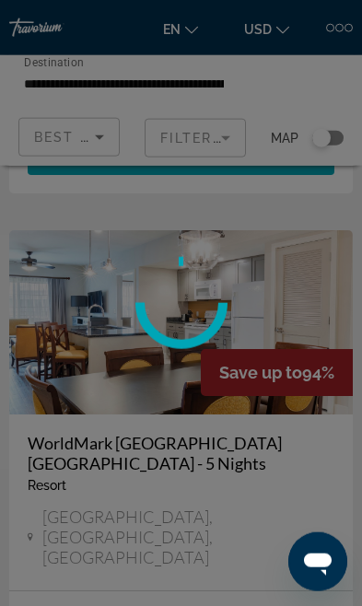
scroll to position [3175, 0]
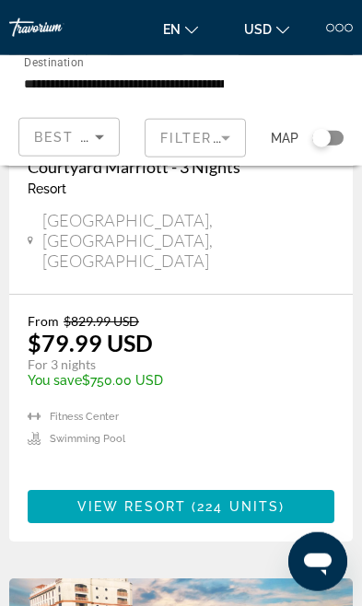
scroll to position [4760, 0]
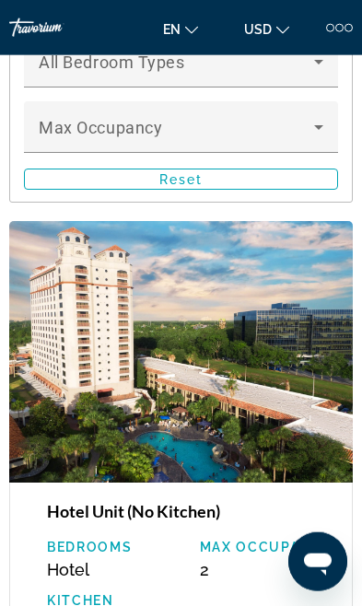
scroll to position [2684, 0]
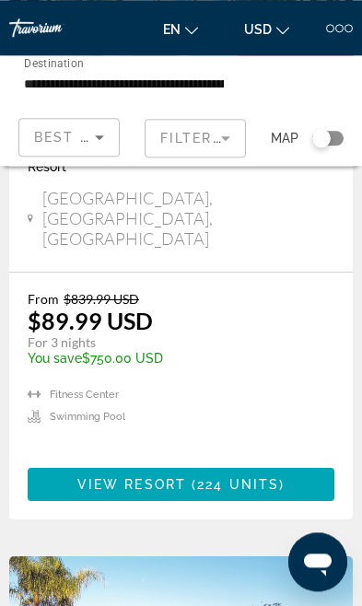
scroll to position [6096, 0]
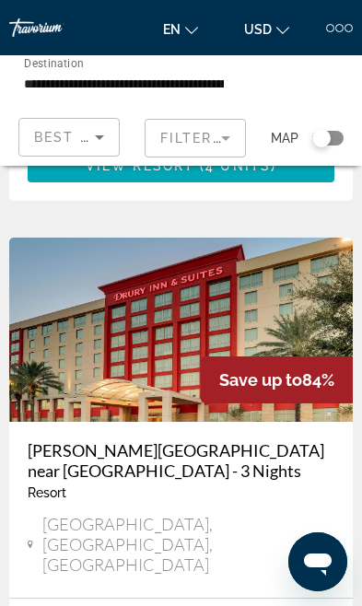
scroll to position [7049, 0]
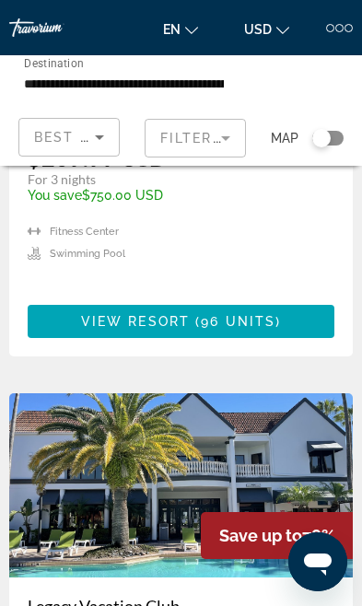
scroll to position [475, 0]
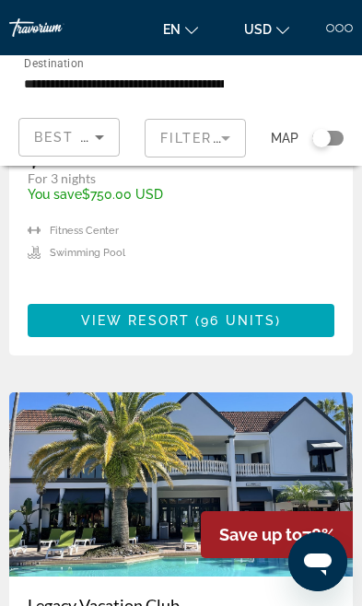
click at [67, 473] on img "Main content" at bounding box center [180, 484] width 343 height 184
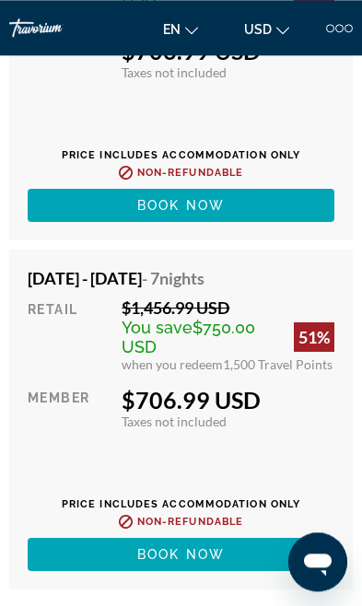
scroll to position [11301, 0]
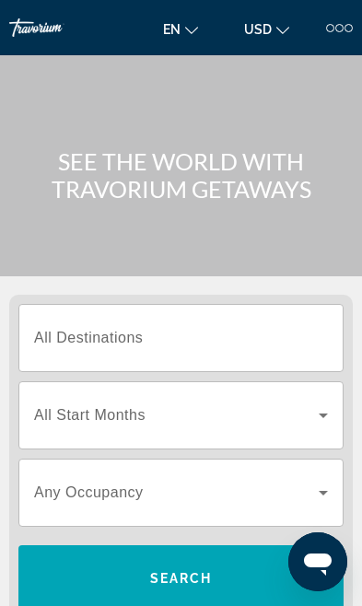
click at [330, 31] on div at bounding box center [330, 28] width 8 height 8
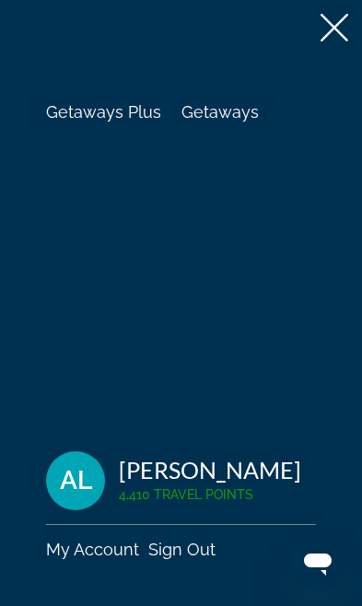
click at [233, 119] on span "Getaways" at bounding box center [219, 111] width 77 height 19
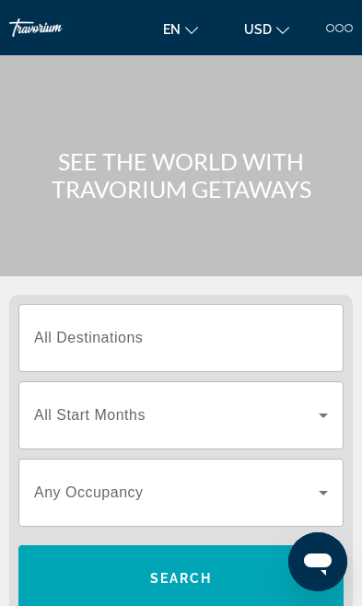
click at [176, 338] on input "Destination All Destinations" at bounding box center [181, 339] width 294 height 22
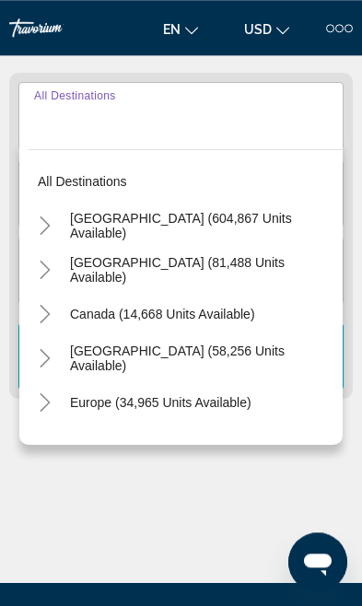
scroll to position [230, 0]
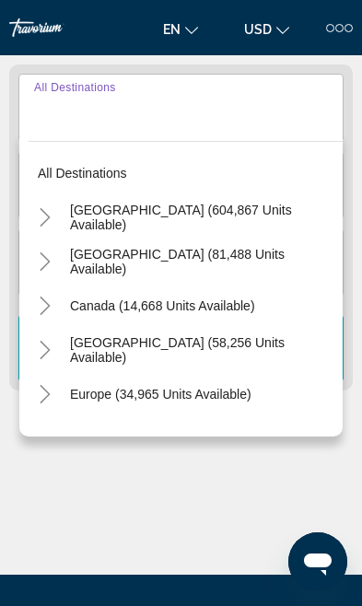
click at [52, 217] on icon "Toggle United States (604,867 units available)" at bounding box center [45, 217] width 18 height 18
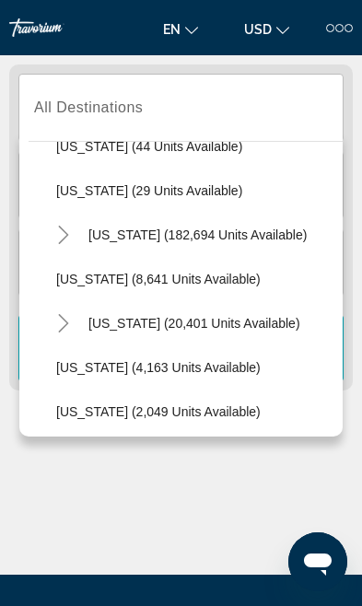
scroll to position [304, 0]
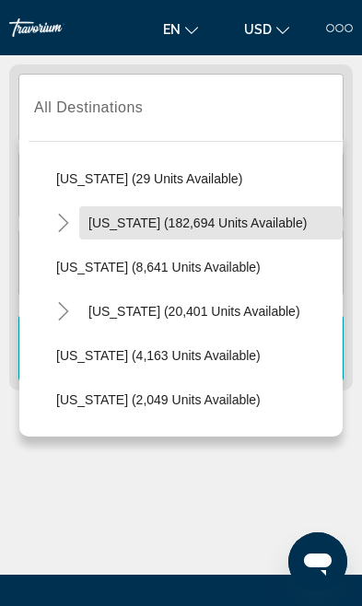
click at [82, 225] on span "Search widget" at bounding box center [210, 223] width 263 height 44
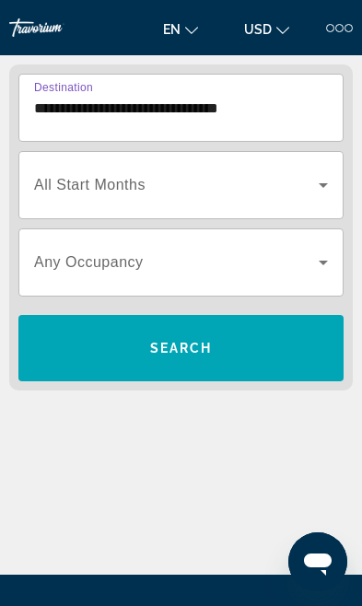
click at [94, 114] on input "**********" at bounding box center [181, 109] width 294 height 22
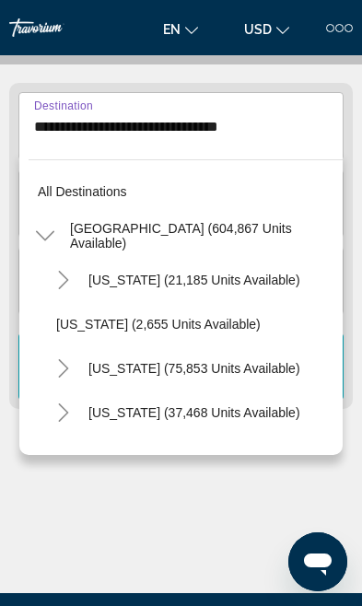
scroll to position [242, 0]
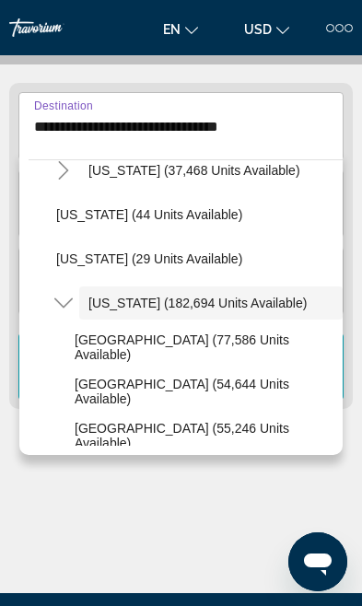
click at [129, 344] on span "[GEOGRAPHIC_DATA] (77,586 units available)" at bounding box center [204, 346] width 259 height 29
type input "**********"
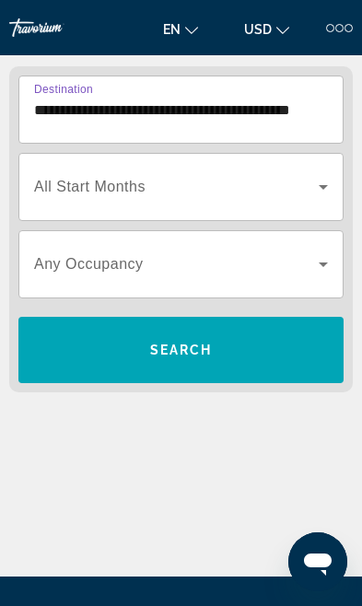
scroll to position [229, 0]
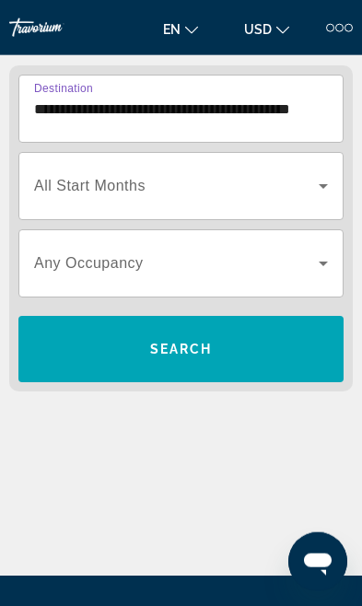
click at [320, 187] on icon "Search widget" at bounding box center [323, 186] width 22 height 22
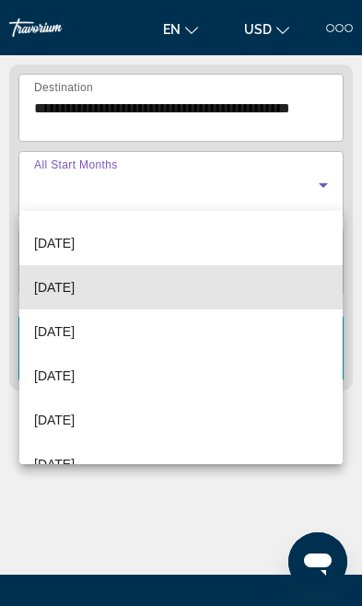
scroll to position [136, 0]
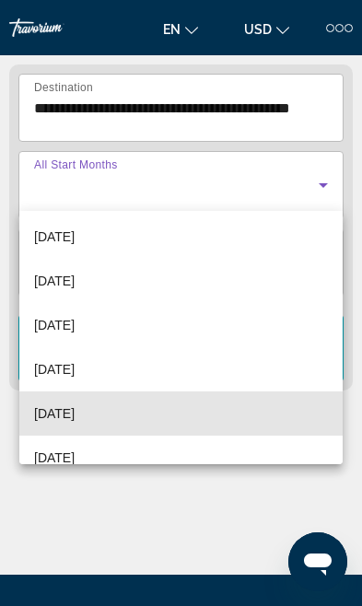
click at [132, 423] on mat-option "[DATE]" at bounding box center [180, 413] width 323 height 44
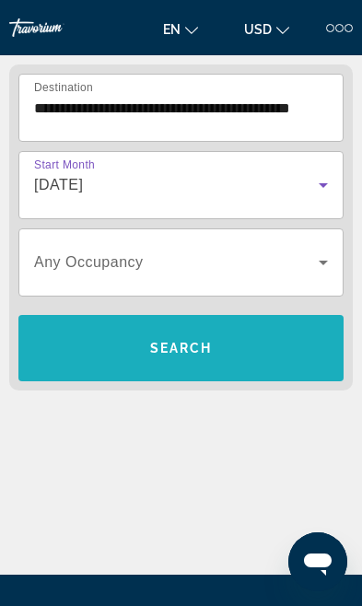
click at [218, 360] on span "Search widget" at bounding box center [180, 348] width 325 height 44
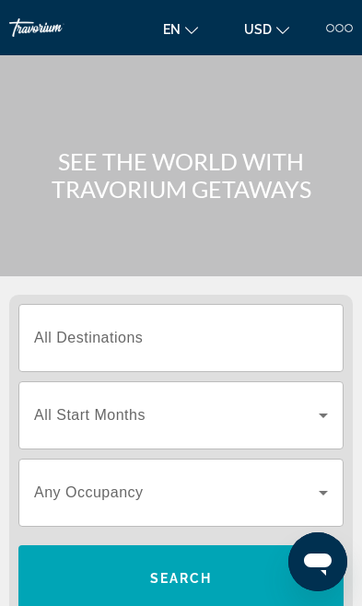
click at [92, 330] on span "All Destinations" at bounding box center [88, 338] width 109 height 16
click at [92, 329] on input "Destination All Destinations" at bounding box center [181, 339] width 294 height 22
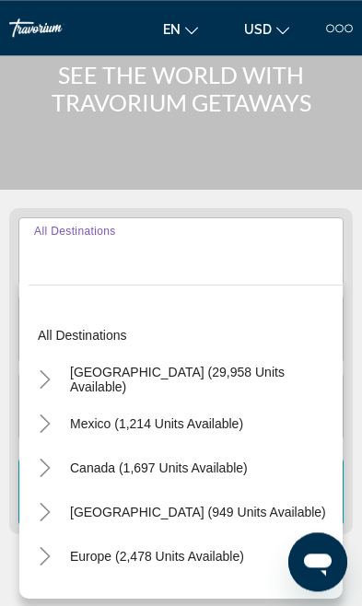
scroll to position [230, 0]
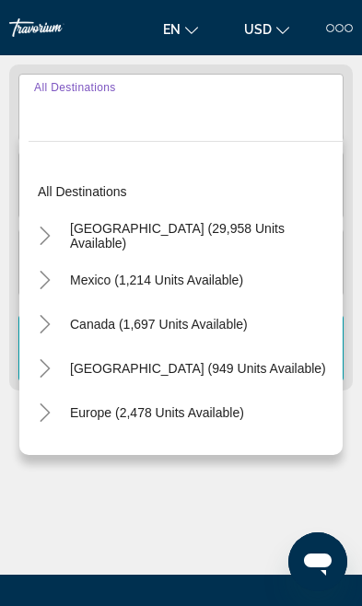
click at [56, 236] on mat-icon "Toggle United States (29,958 units available)" at bounding box center [45, 236] width 32 height 32
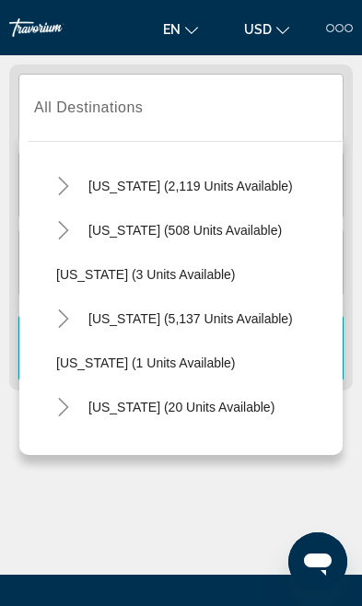
scroll to position [183, 0]
click at [74, 323] on mat-icon "Toggle Florida (5,137 units available)" at bounding box center [63, 318] width 32 height 32
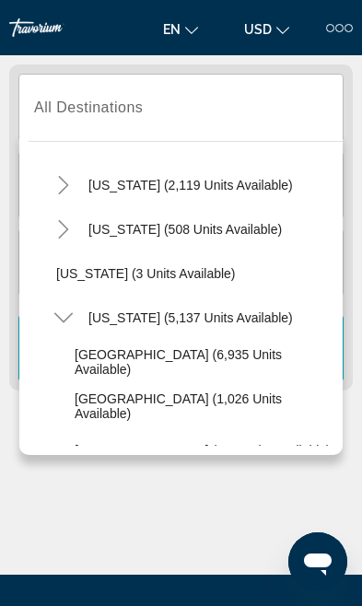
click at [160, 359] on span "[GEOGRAPHIC_DATA] (6,935 units available)" at bounding box center [204, 361] width 259 height 29
type input "**********"
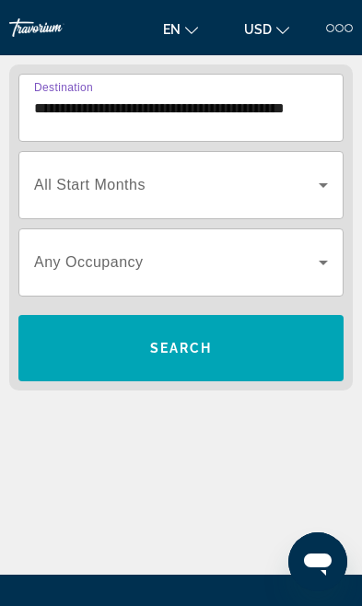
click at [313, 182] on icon "Search widget" at bounding box center [323, 185] width 22 height 22
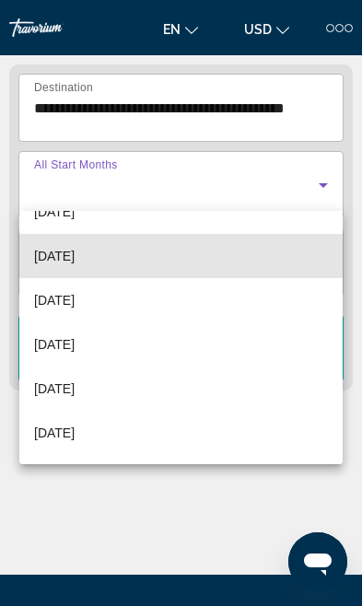
scroll to position [164, 0]
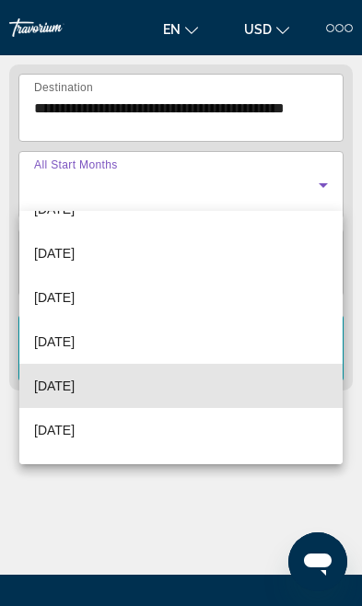
click at [109, 391] on mat-option "[DATE]" at bounding box center [180, 386] width 323 height 44
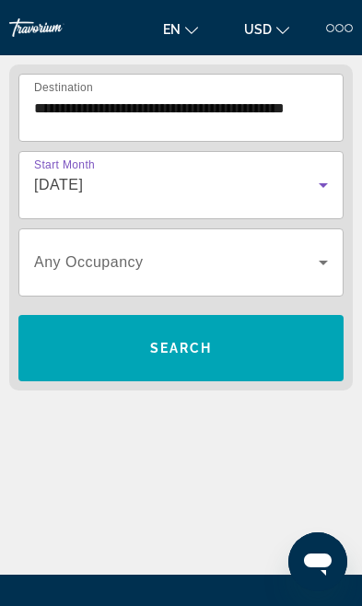
click at [201, 345] on span "Search" at bounding box center [181, 348] width 63 height 15
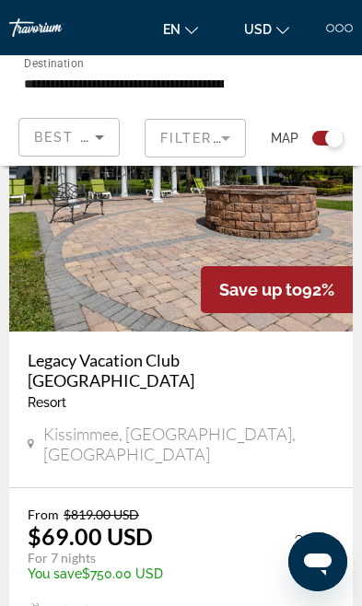
scroll to position [1340, 0]
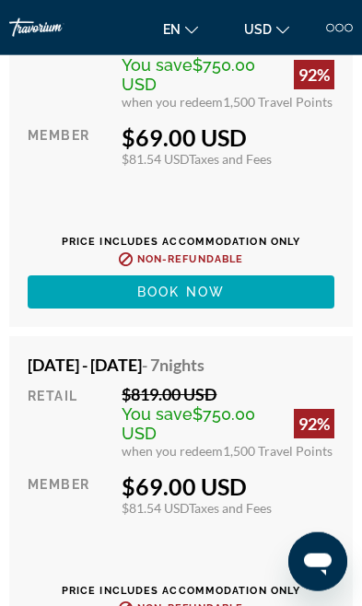
scroll to position [4814, 0]
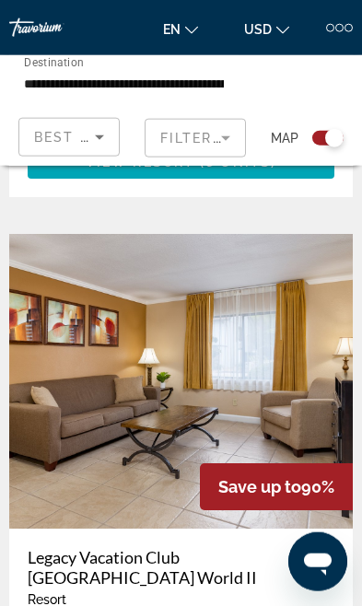
scroll to position [4029, 0]
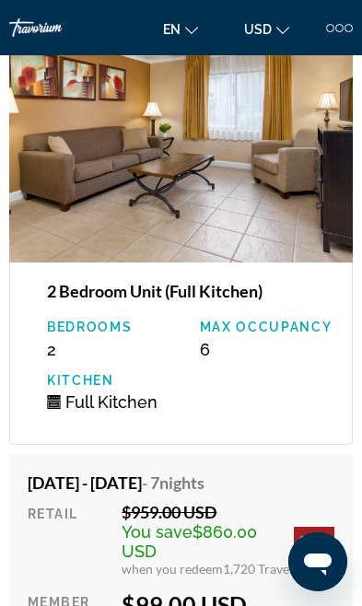
scroll to position [3729, 0]
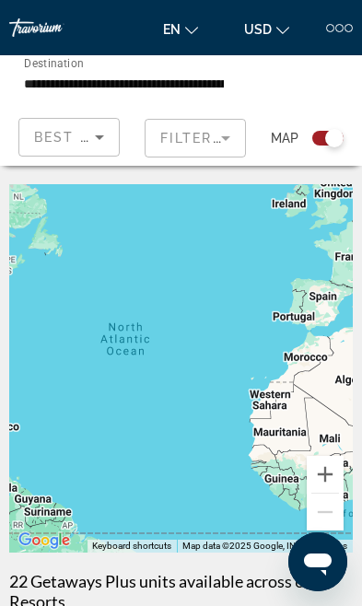
click at [331, 24] on div at bounding box center [330, 28] width 8 height 8
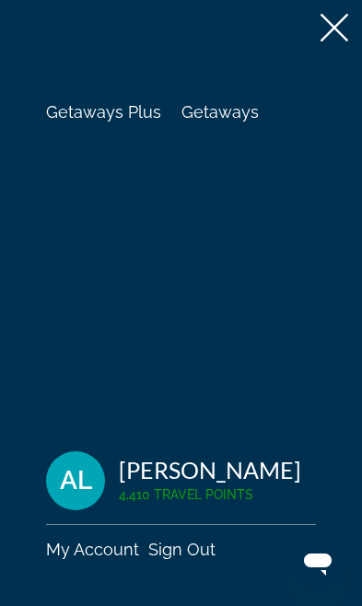
click at [220, 110] on span "Getaways" at bounding box center [219, 111] width 77 height 19
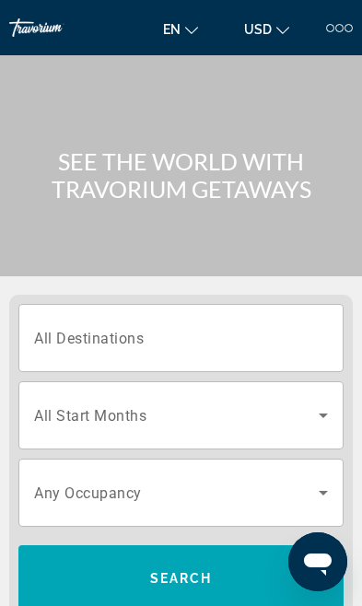
click at [129, 338] on span "All Destinations" at bounding box center [89, 337] width 110 height 17
click at [129, 338] on input "Destination All Destinations" at bounding box center [181, 339] width 294 height 22
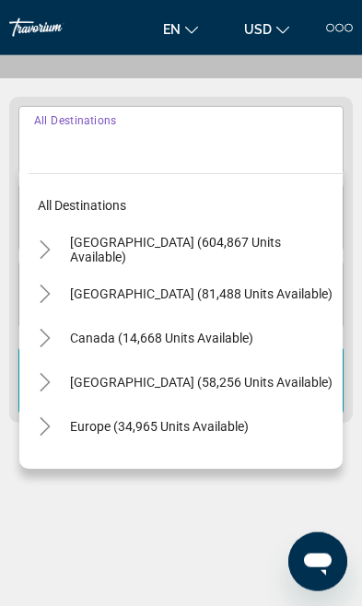
scroll to position [230, 0]
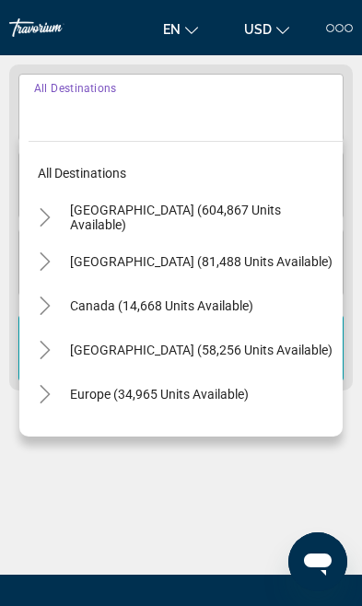
click at [50, 221] on icon "Toggle United States (604,867 units available)" at bounding box center [45, 217] width 18 height 18
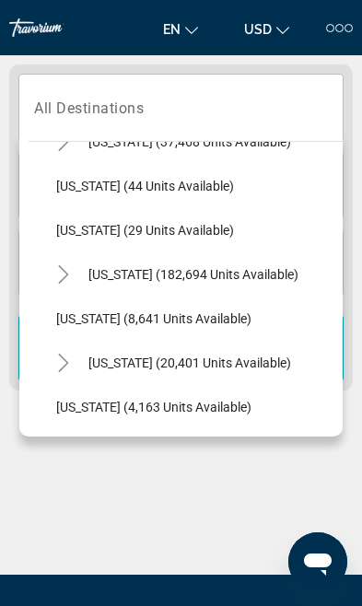
scroll to position [267, 0]
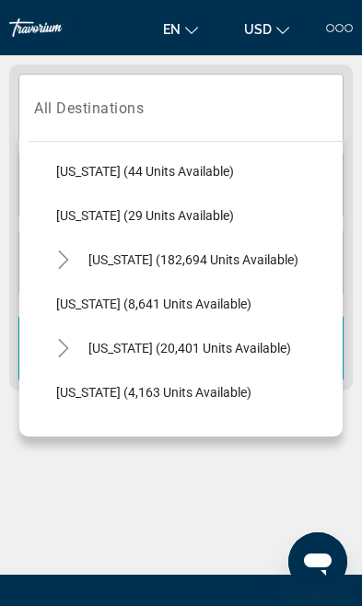
click at [82, 267] on span "Search widget" at bounding box center [210, 259] width 263 height 44
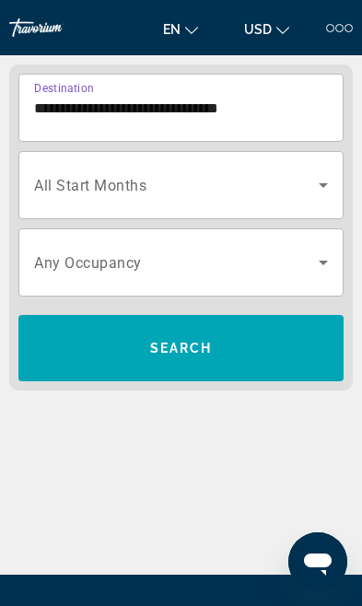
click at [60, 252] on span "Search widget" at bounding box center [176, 262] width 284 height 22
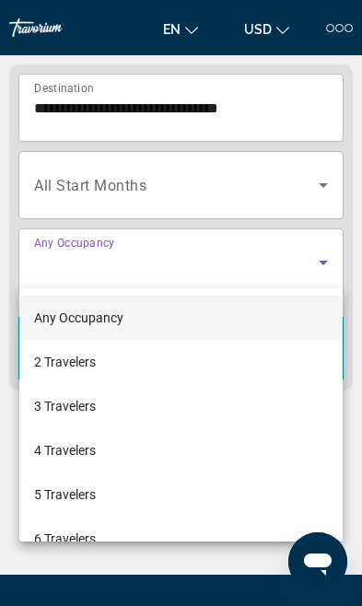
click at [167, 115] on div at bounding box center [181, 303] width 362 height 606
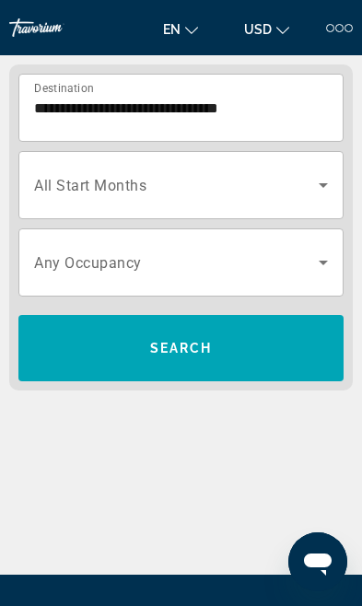
click at [80, 111] on input "**********" at bounding box center [181, 109] width 294 height 22
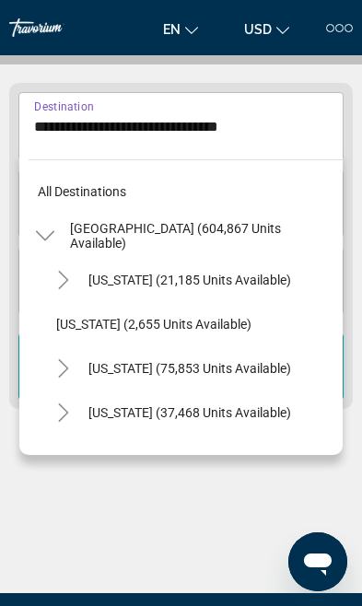
scroll to position [242, 0]
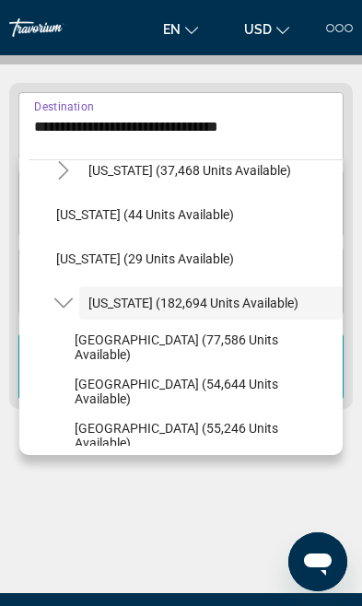
click at [166, 346] on span "[GEOGRAPHIC_DATA] (77,586 units available)" at bounding box center [204, 346] width 259 height 29
type input "**********"
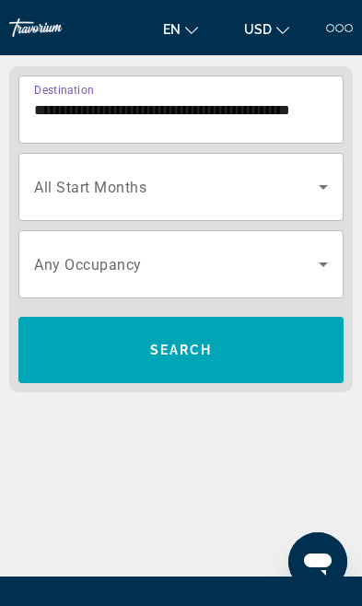
scroll to position [229, 0]
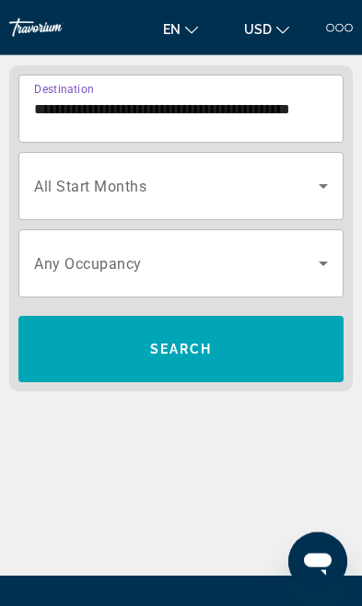
click at [326, 189] on icon "Search widget" at bounding box center [323, 186] width 22 height 22
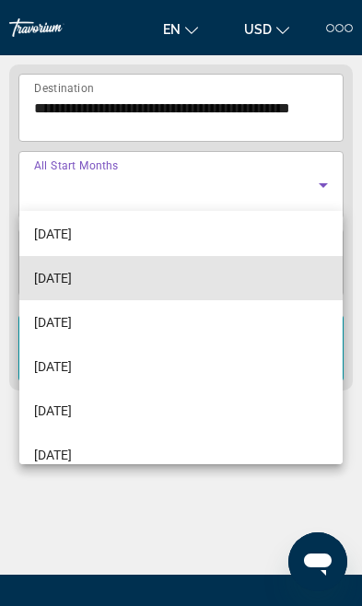
scroll to position [155, 0]
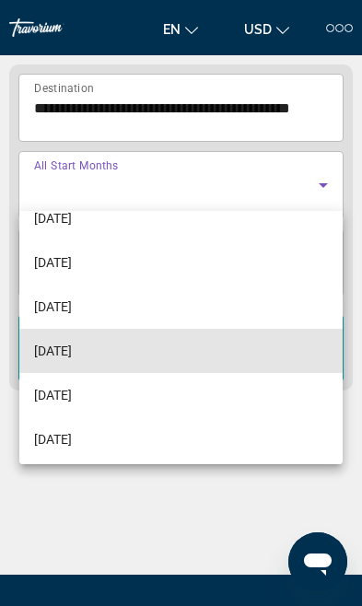
click at [72, 350] on span "[DATE]" at bounding box center [53, 351] width 38 height 22
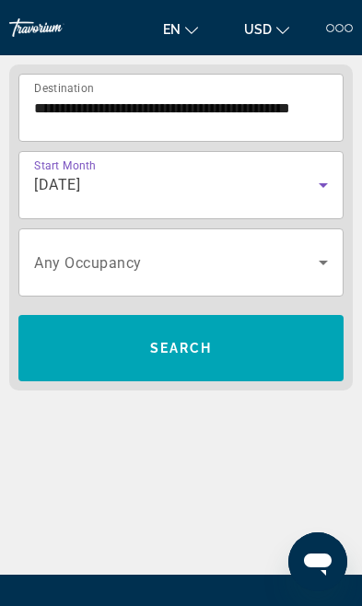
click at [325, 263] on icon "Search widget" at bounding box center [323, 263] width 9 height 5
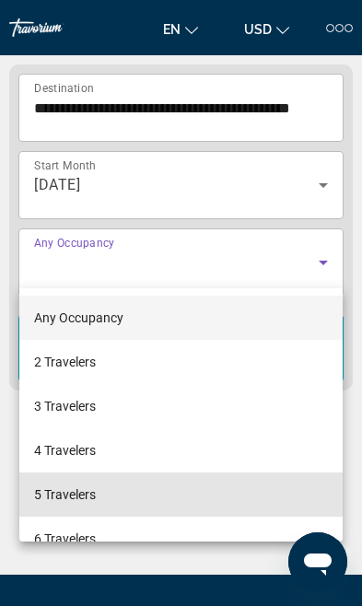
click at [83, 484] on span "5 Travelers" at bounding box center [65, 494] width 62 height 22
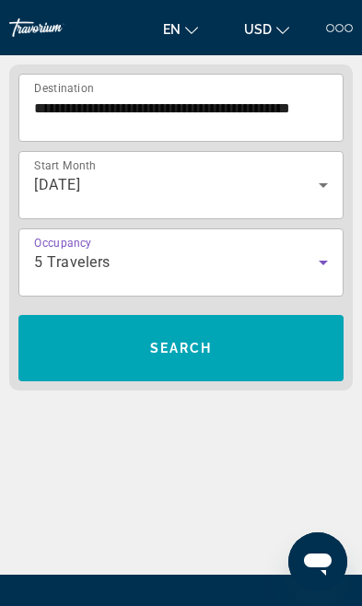
click at [227, 351] on span "Search widget" at bounding box center [180, 348] width 325 height 44
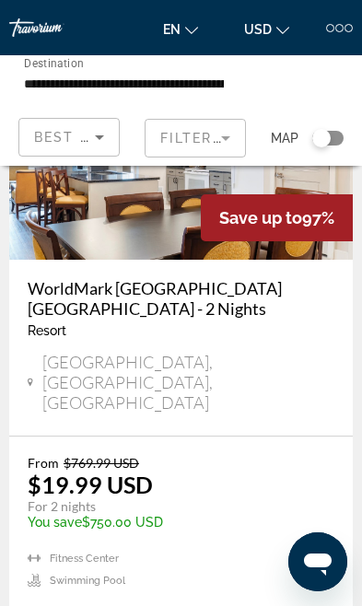
scroll to position [184, 0]
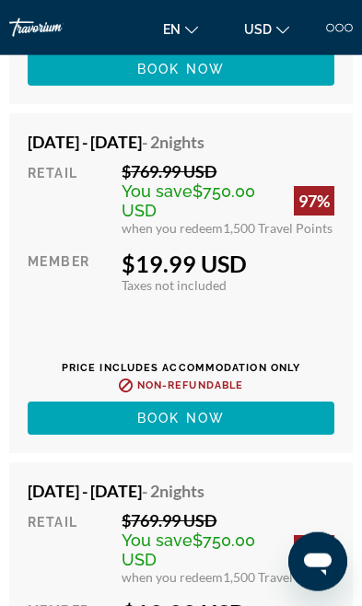
scroll to position [4934, 0]
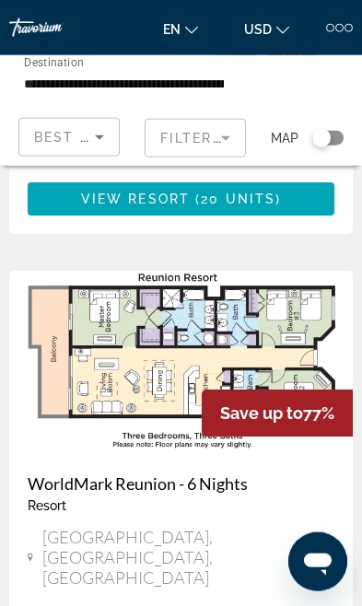
scroll to position [2512, 0]
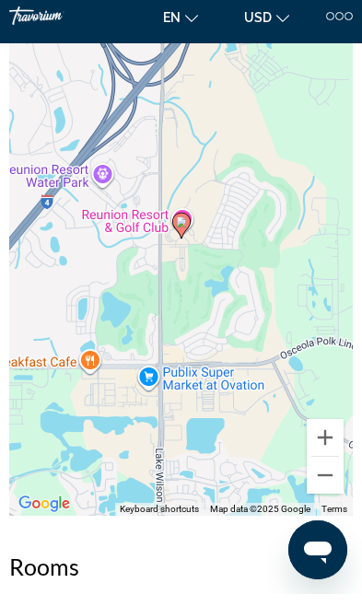
scroll to position [3343, 0]
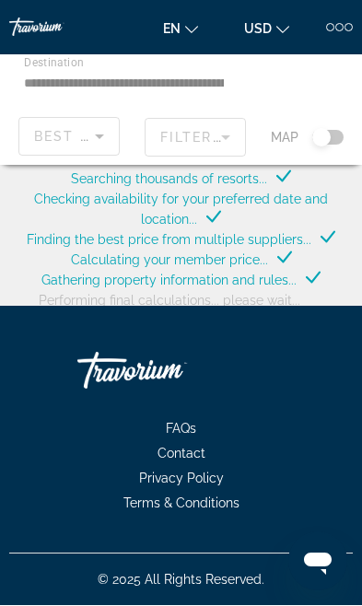
scroll to position [56, 0]
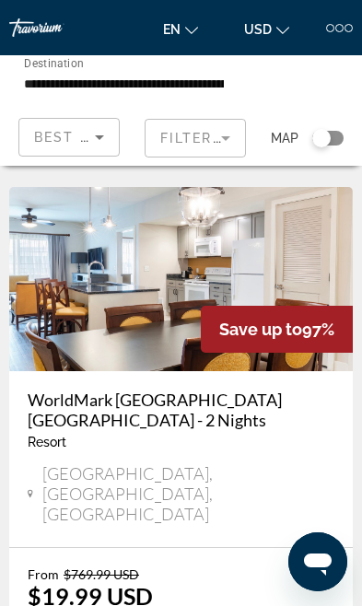
click at [225, 129] on mat-form-field "Filters" at bounding box center [195, 138] width 101 height 39
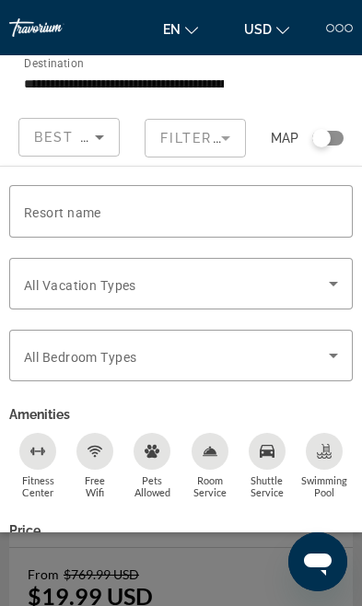
click at [301, 81] on div "Occupancy Any Occupancy 5 (336 units available) Search" at bounding box center [295, 82] width 114 height 55
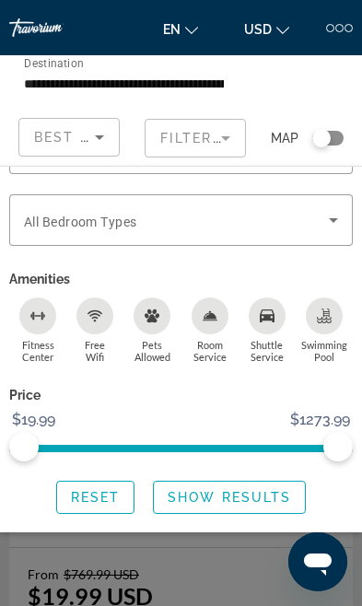
scroll to position [133, 0]
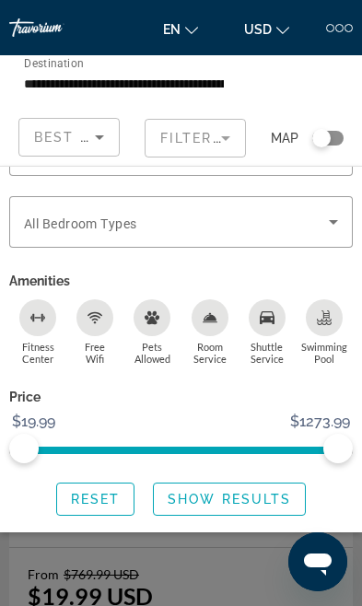
click at [196, 561] on div "Search widget" at bounding box center [181, 441] width 362 height 330
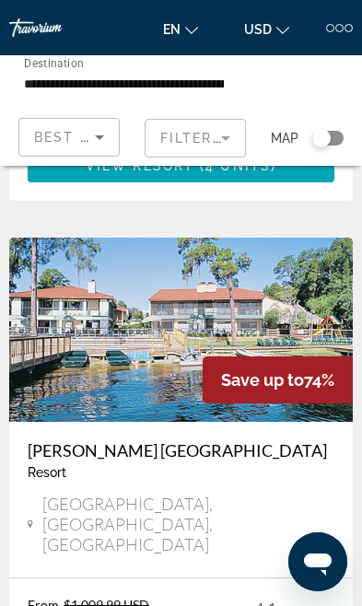
scroll to position [3169, 0]
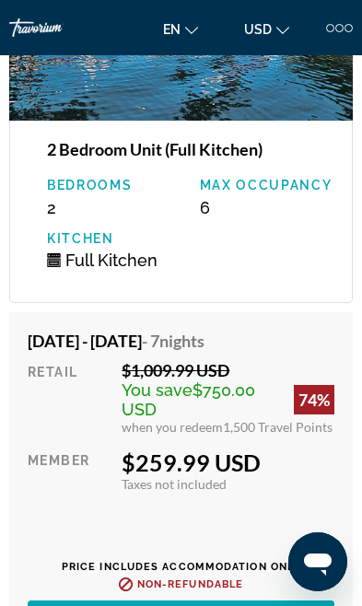
scroll to position [84, 0]
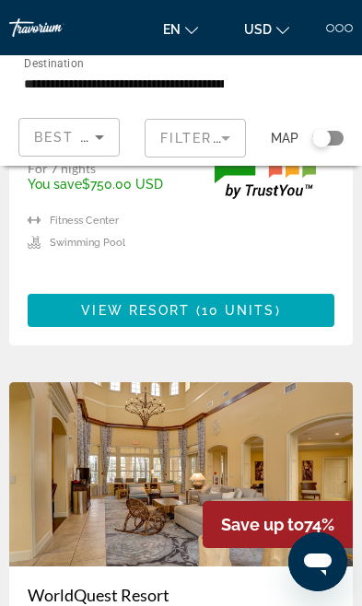
scroll to position [3647, 0]
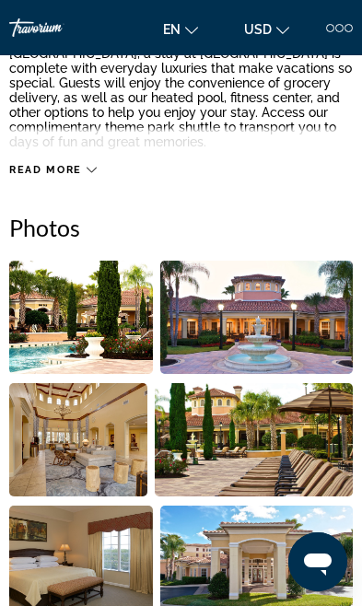
scroll to position [624, 0]
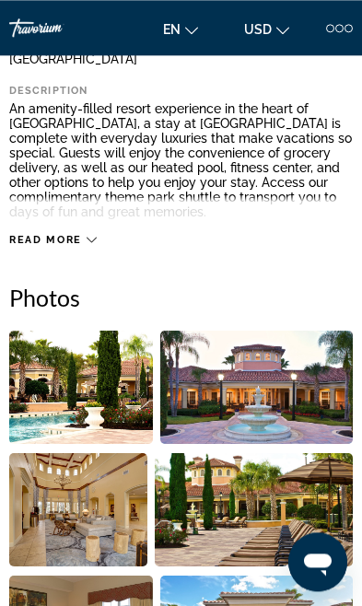
click at [105, 400] on img "Open full-screen image slider" at bounding box center [81, 386] width 144 height 113
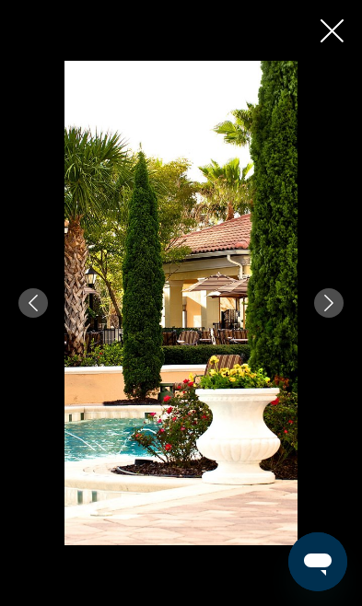
click at [330, 293] on button "Next image" at bounding box center [328, 302] width 29 height 29
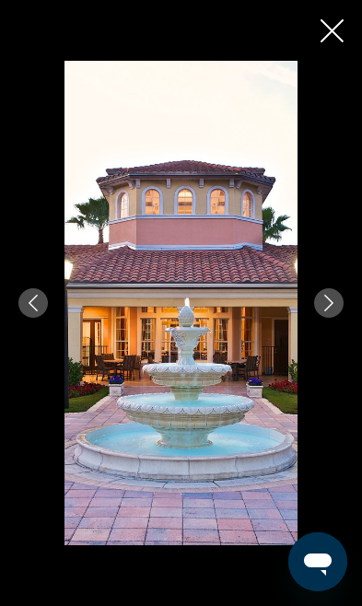
click at [335, 307] on icon "Next image" at bounding box center [328, 303] width 17 height 17
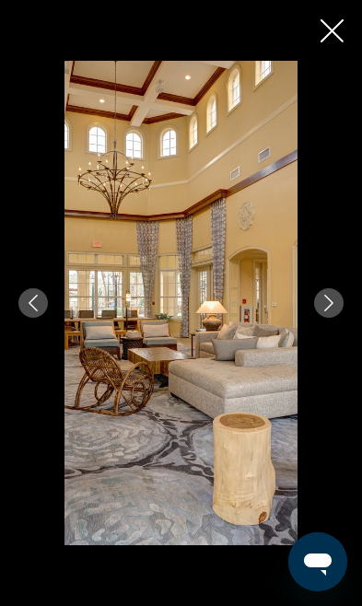
click at [340, 305] on button "Next image" at bounding box center [328, 302] width 29 height 29
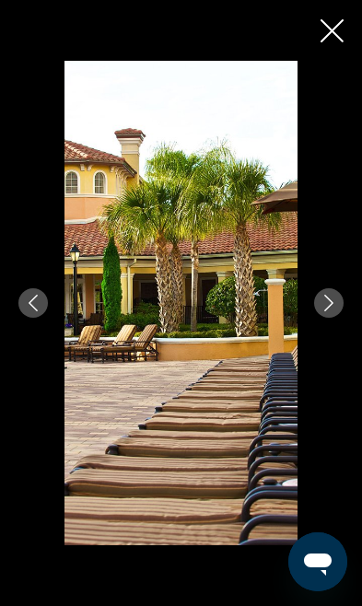
click at [330, 299] on icon "Next image" at bounding box center [328, 303] width 9 height 17
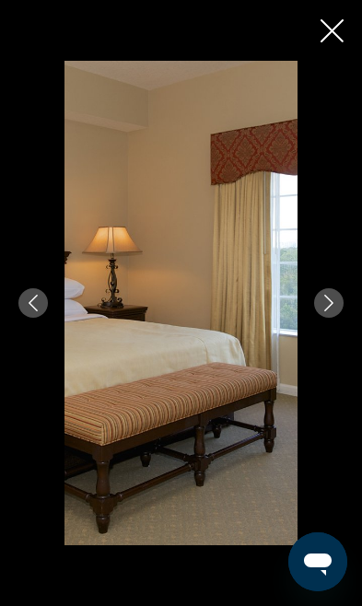
click at [330, 302] on icon "Next image" at bounding box center [328, 303] width 17 height 17
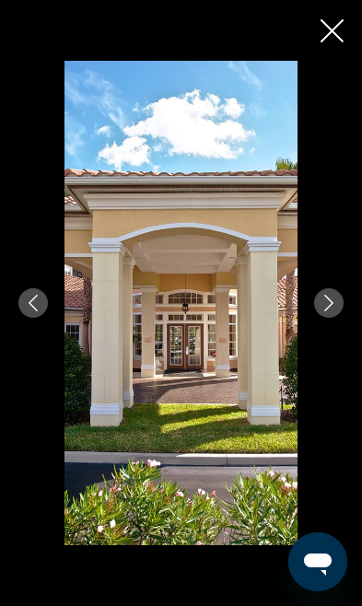
click at [331, 299] on icon "Next image" at bounding box center [328, 303] width 17 height 17
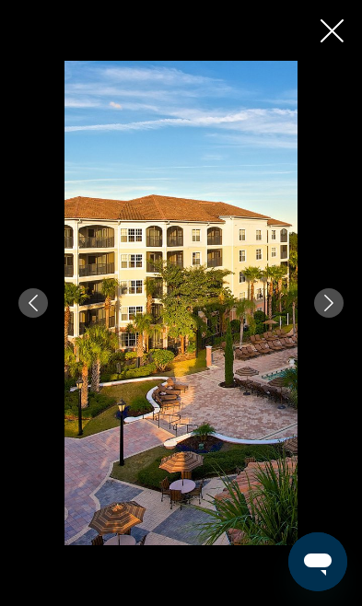
click at [330, 302] on icon "Next image" at bounding box center [328, 303] width 17 height 17
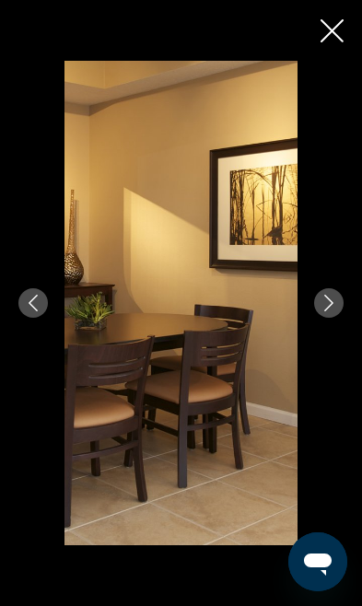
click at [331, 304] on icon "Next image" at bounding box center [328, 303] width 9 height 17
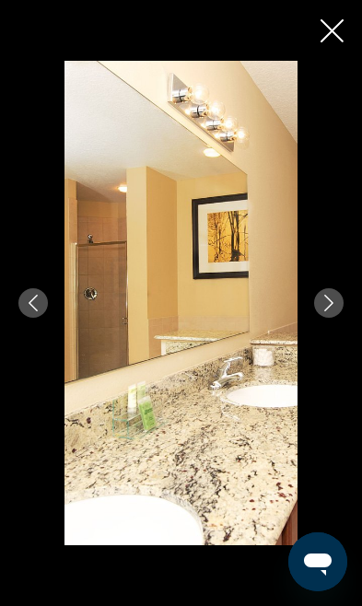
click at [337, 313] on button "Next image" at bounding box center [328, 302] width 29 height 29
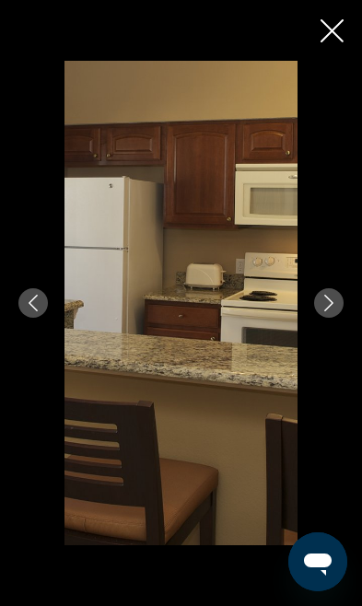
click at [331, 29] on icon "Close slideshow" at bounding box center [331, 30] width 23 height 23
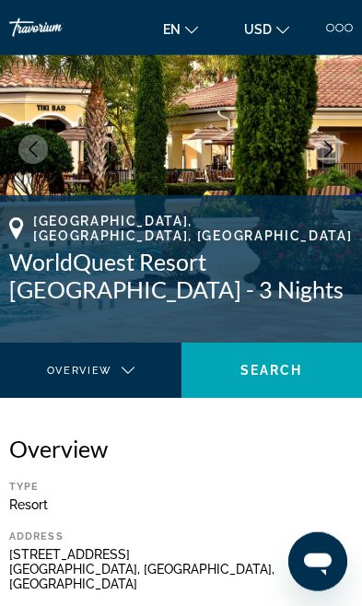
scroll to position [0, 0]
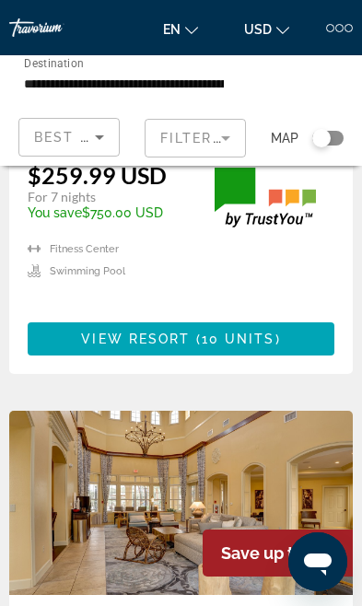
scroll to position [3668, 0]
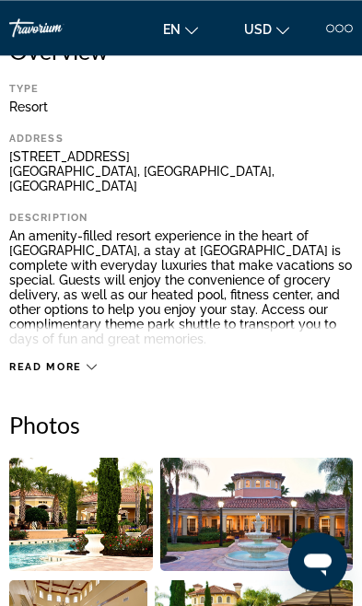
scroll to position [496, 0]
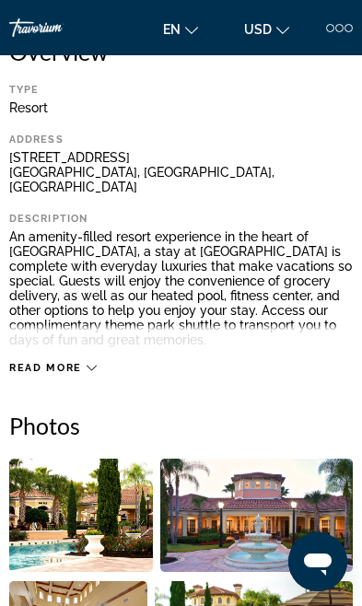
click at [90, 362] on div "Read more" at bounding box center [52, 368] width 87 height 12
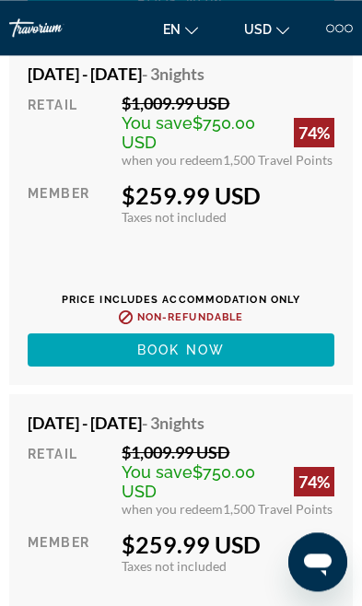
scroll to position [11632, 0]
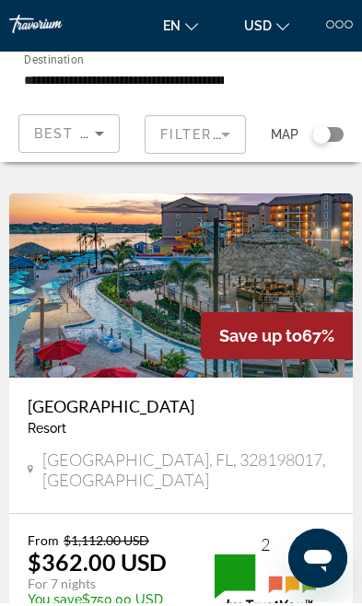
scroll to position [6972, 0]
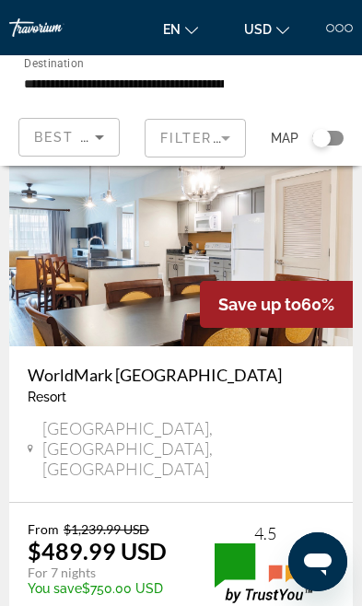
scroll to position [1310, 0]
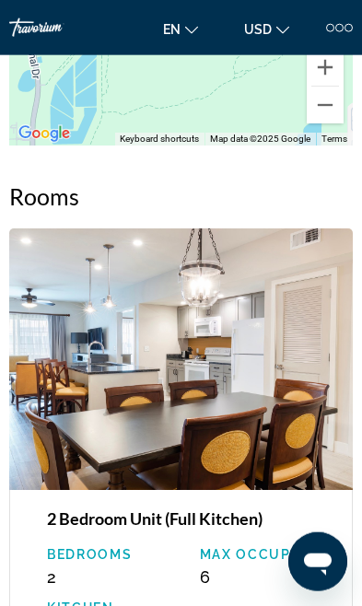
scroll to position [3922, 0]
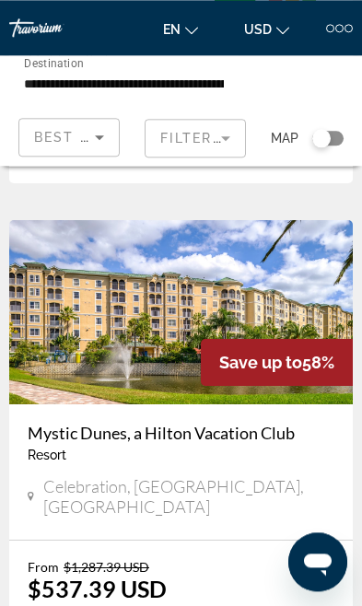
scroll to position [4351, 0]
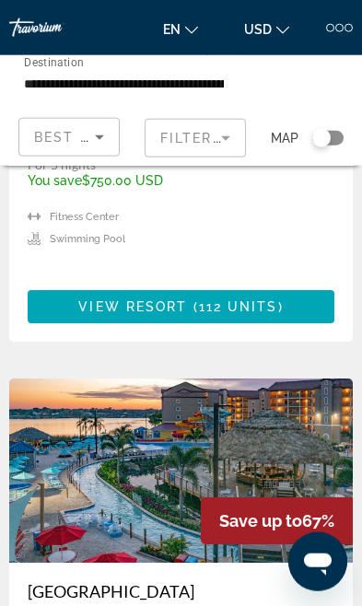
scroll to position [6792, 0]
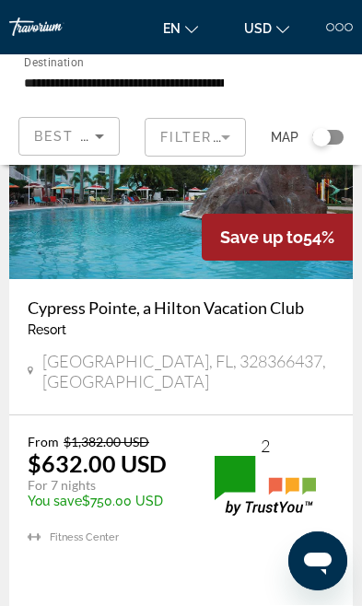
scroll to position [6906, 0]
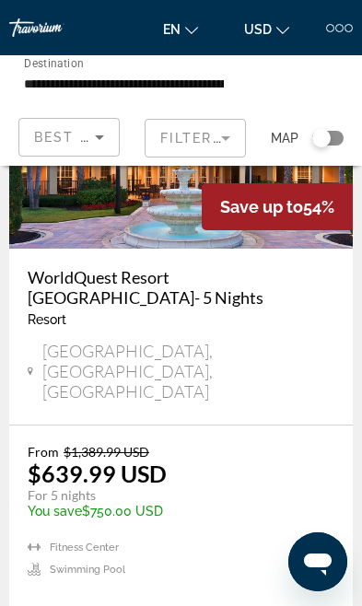
scroll to position [187, 0]
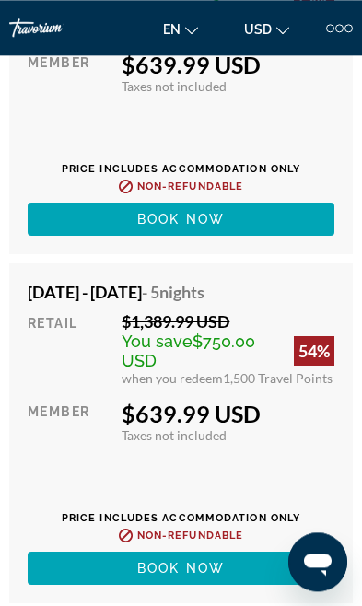
scroll to position [11058, 0]
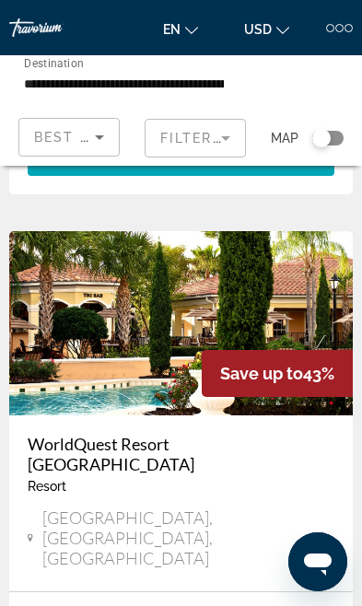
scroll to position [3719, 0]
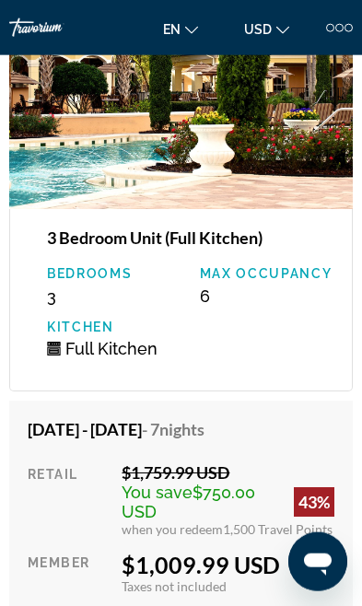
scroll to position [2935, 0]
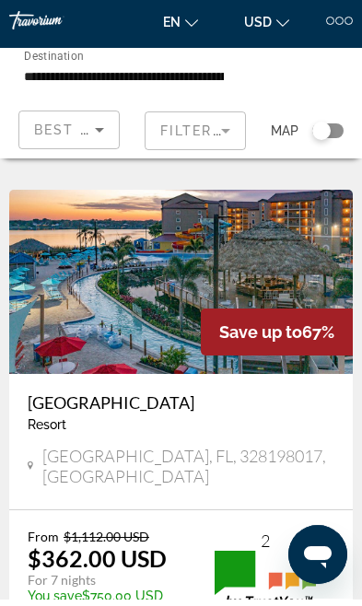
scroll to position [6972, 0]
